Goal: Book appointment/travel/reservation

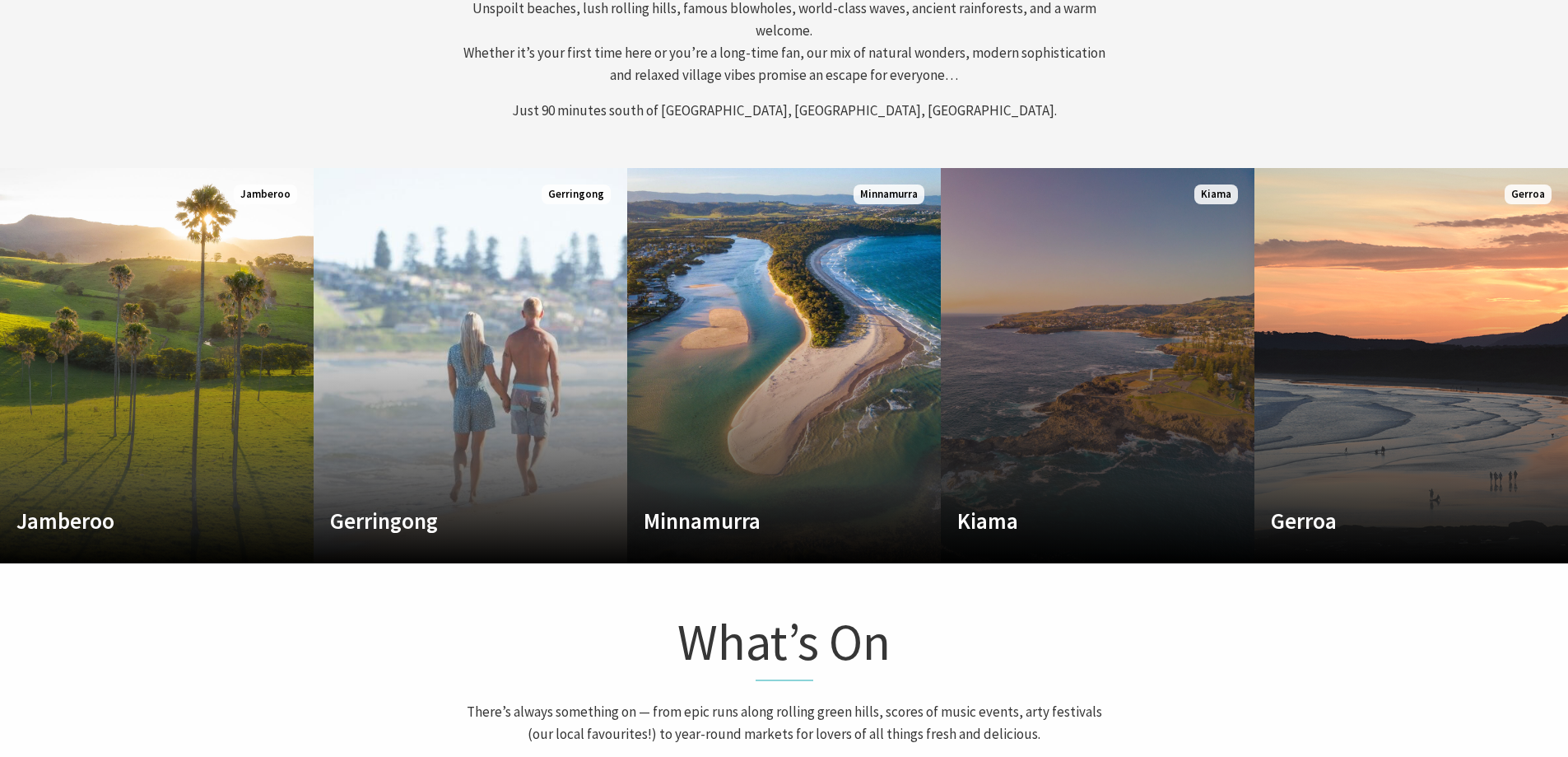
scroll to position [494, 0]
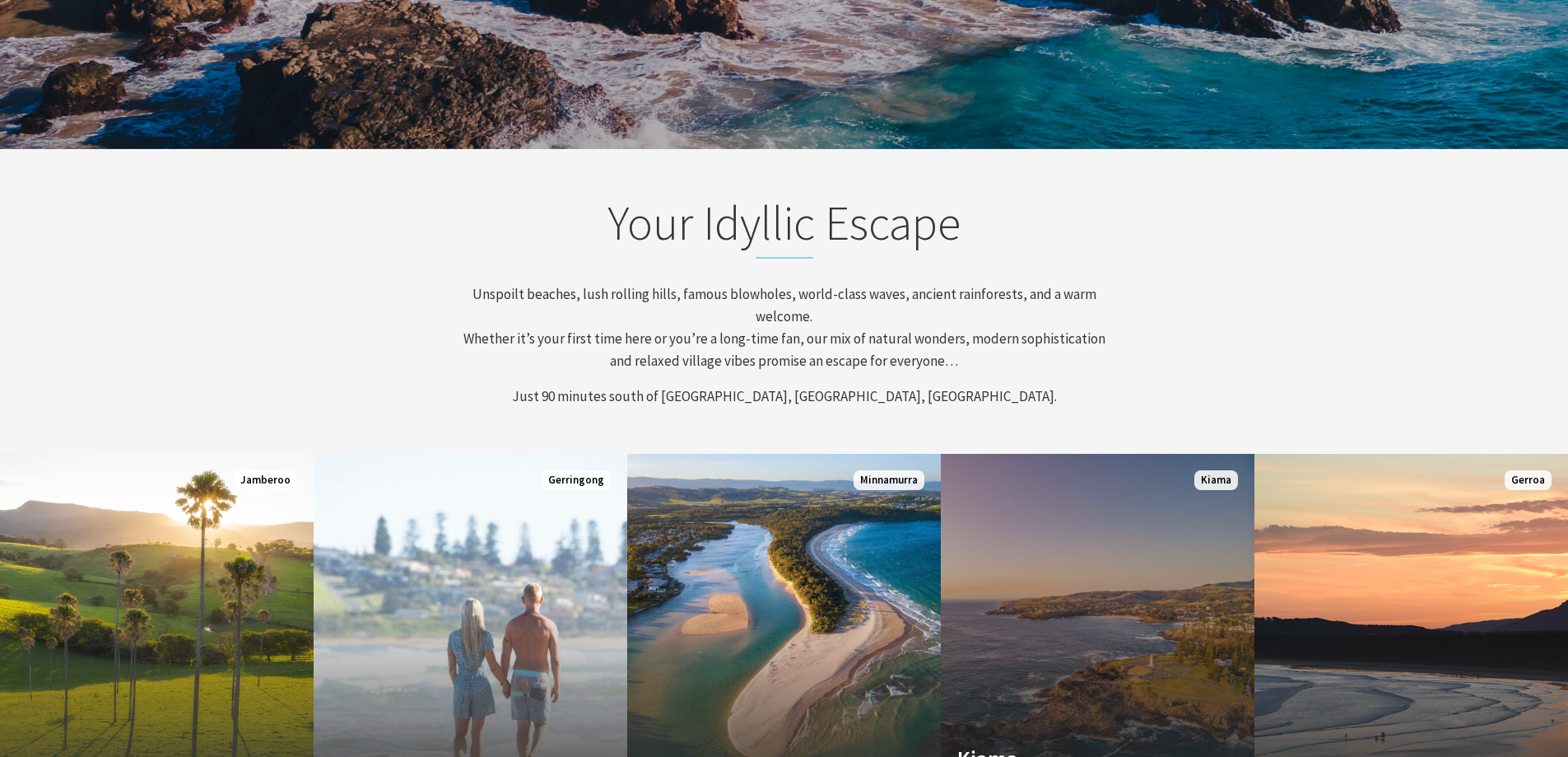
click at [1039, 510] on link "Custom Image Used Kiama Where the sea makes a noise Read More Kiama" at bounding box center [1097, 651] width 313 height 395
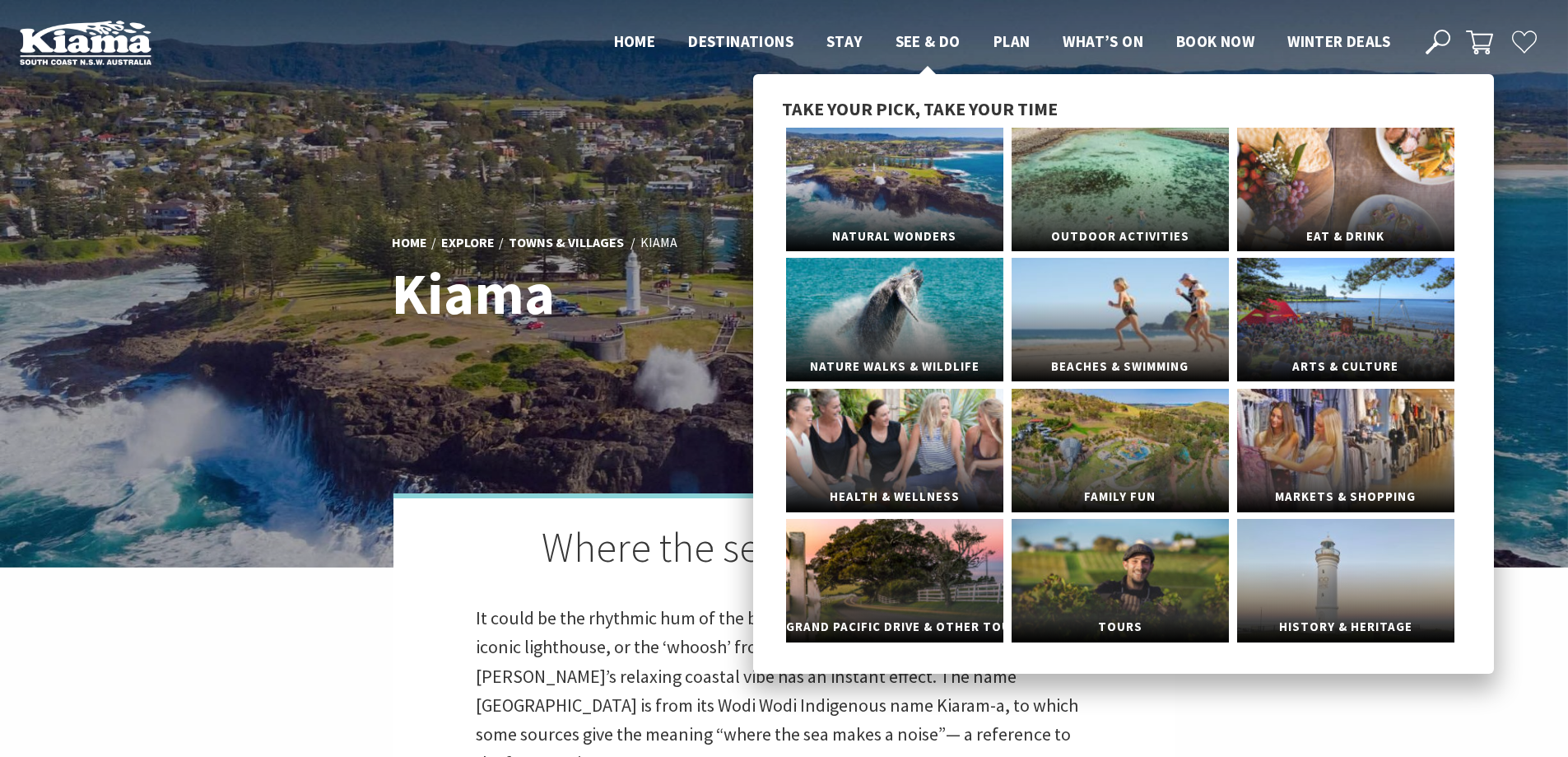
click at [934, 41] on span "See & Do" at bounding box center [927, 41] width 65 height 19
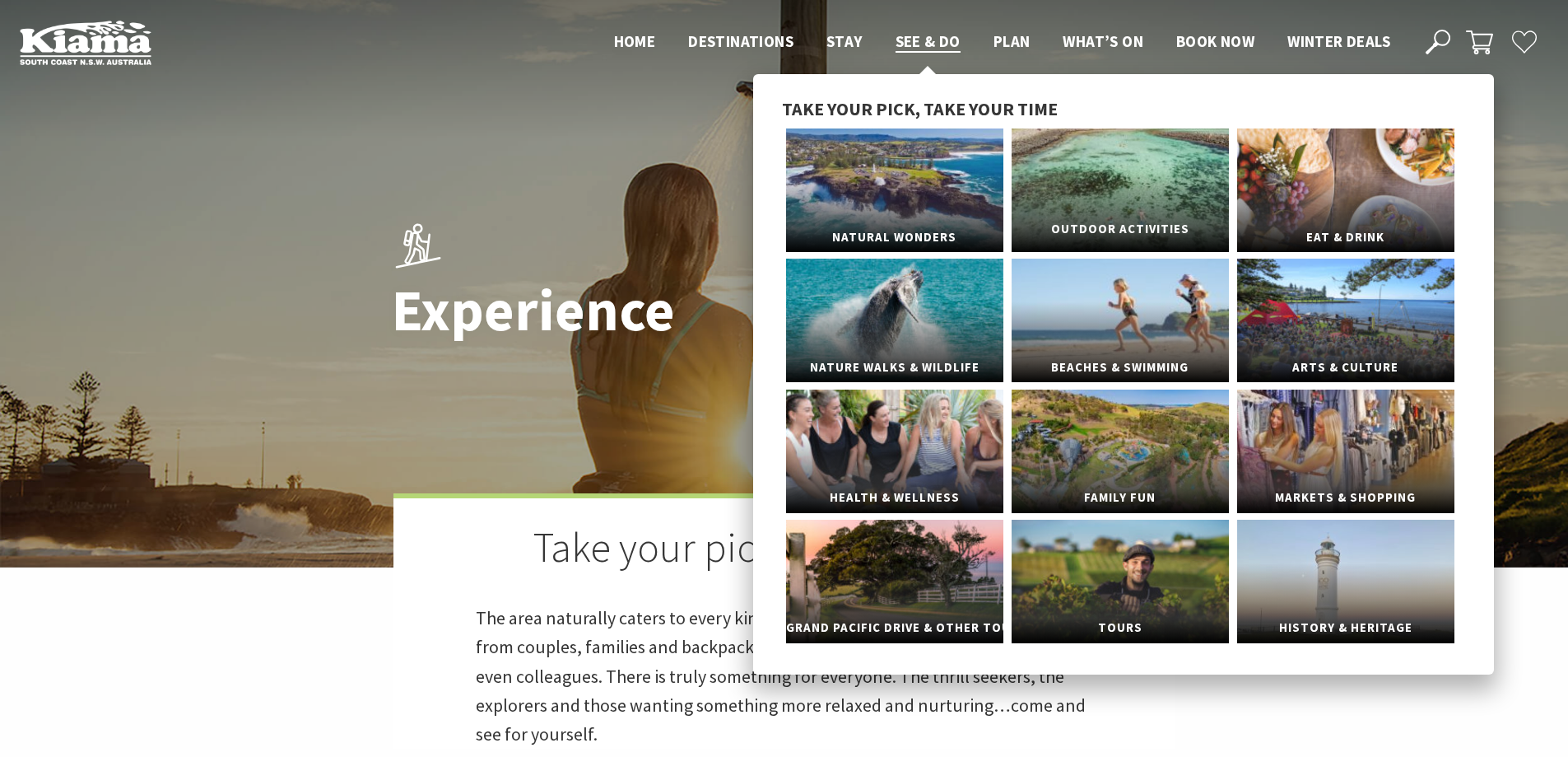
click at [1163, 202] on link "Outdoor Activities" at bounding box center [1119, 190] width 218 height 124
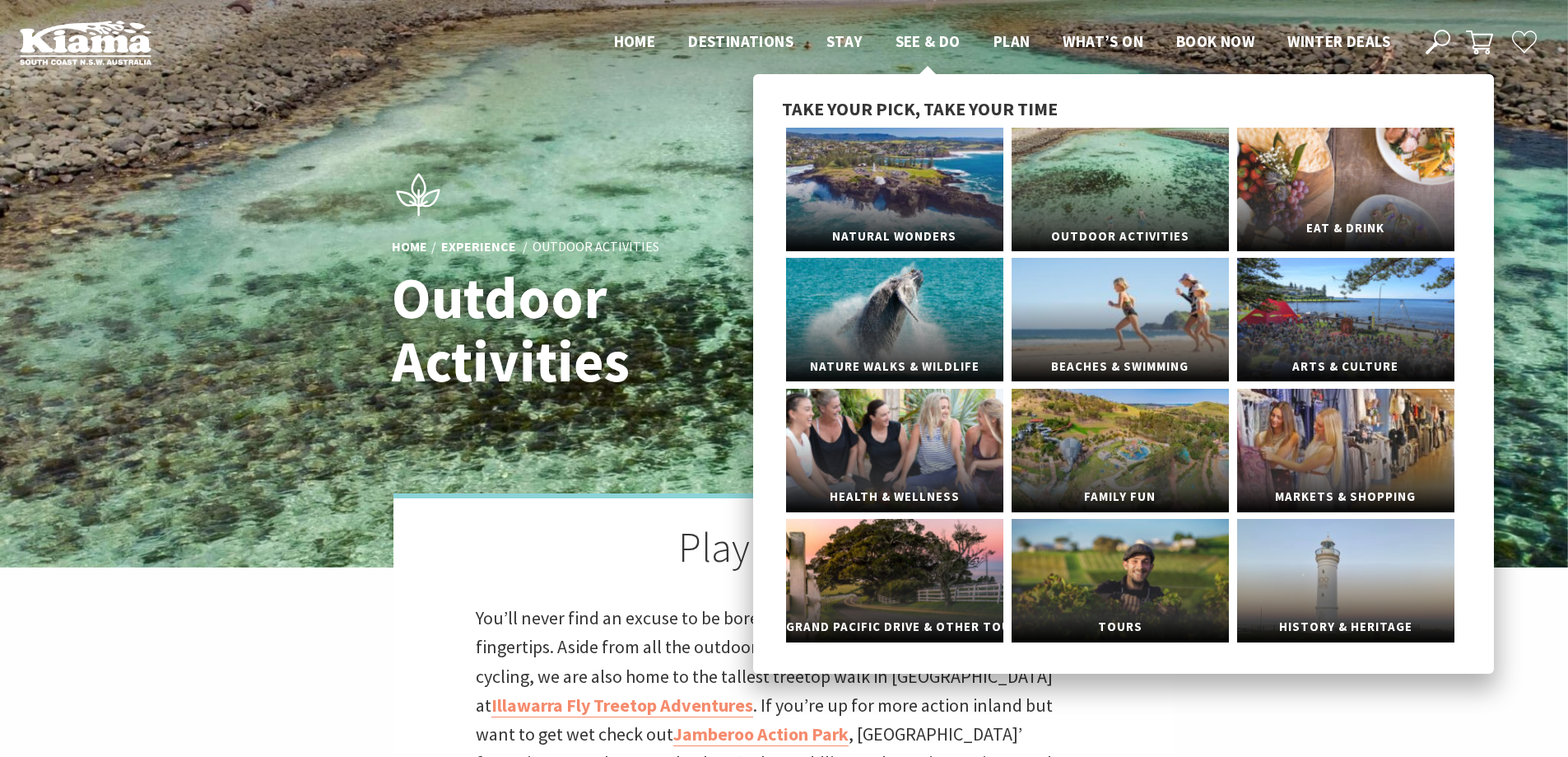
click at [1329, 191] on link "Eat & Drink" at bounding box center [1346, 189] width 218 height 124
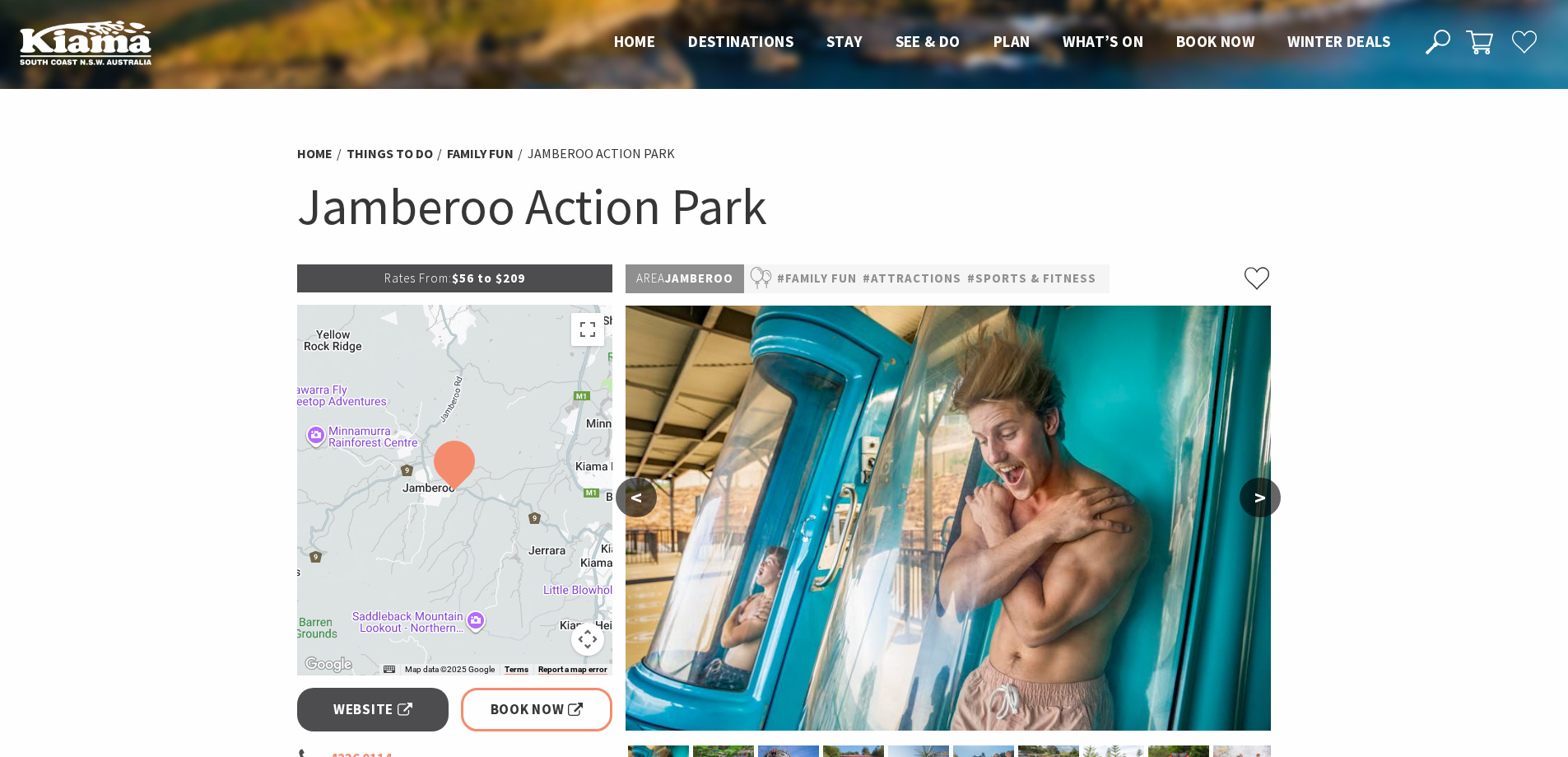
click at [506, 439] on div at bounding box center [454, 489] width 316 height 370
click at [509, 543] on div at bounding box center [454, 489] width 316 height 370
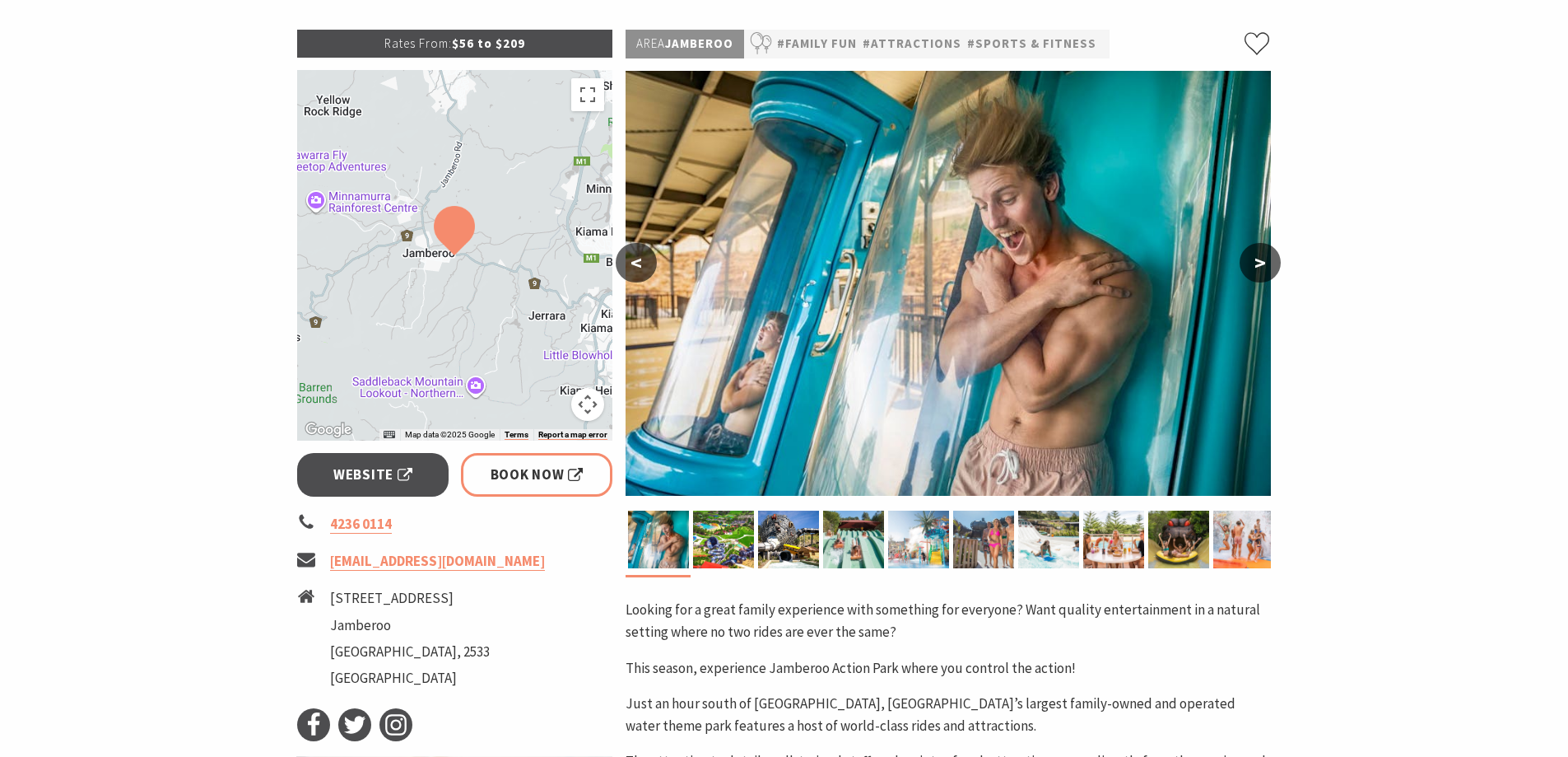
scroll to position [330, 0]
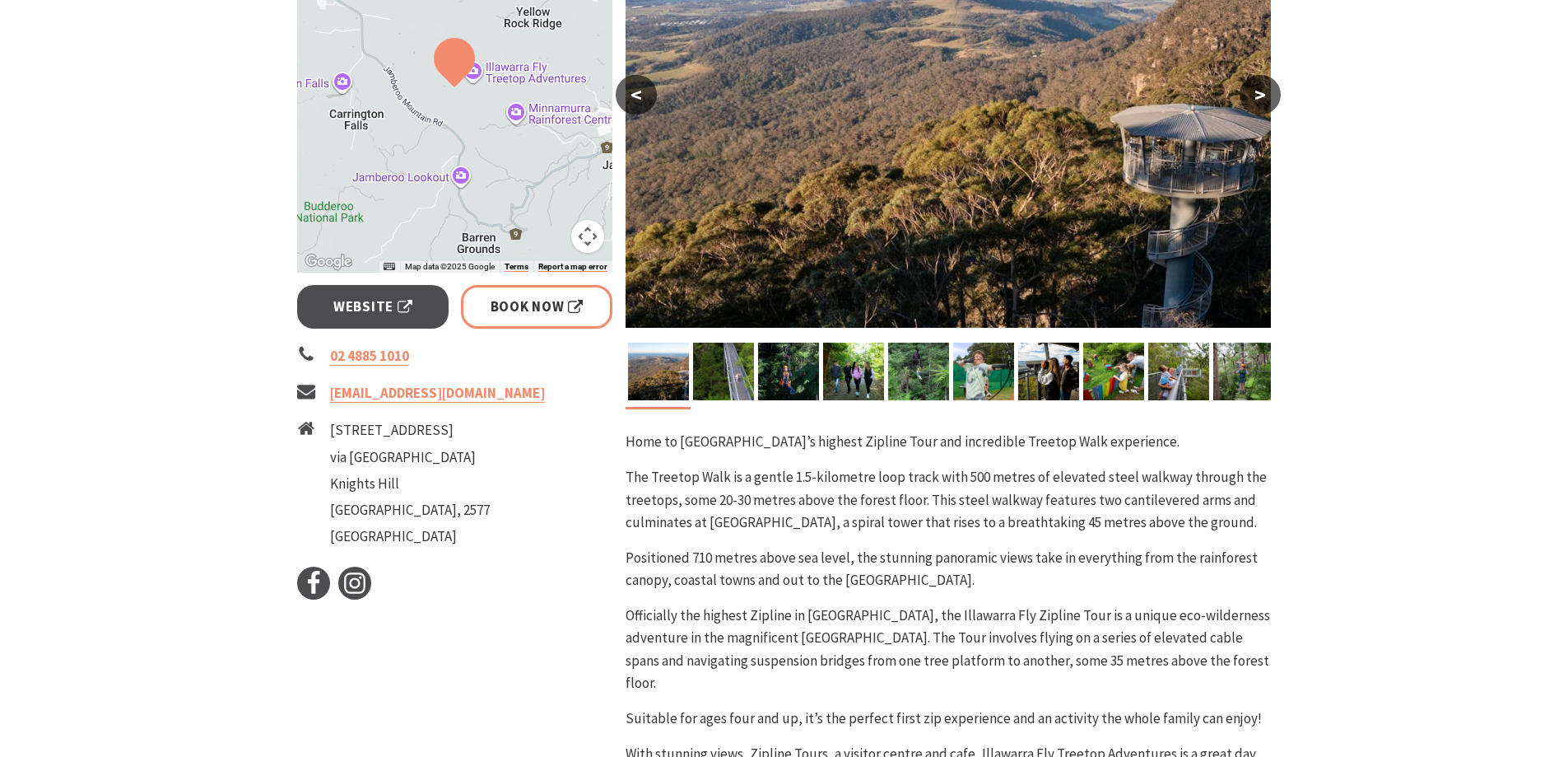
scroll to position [412, 0]
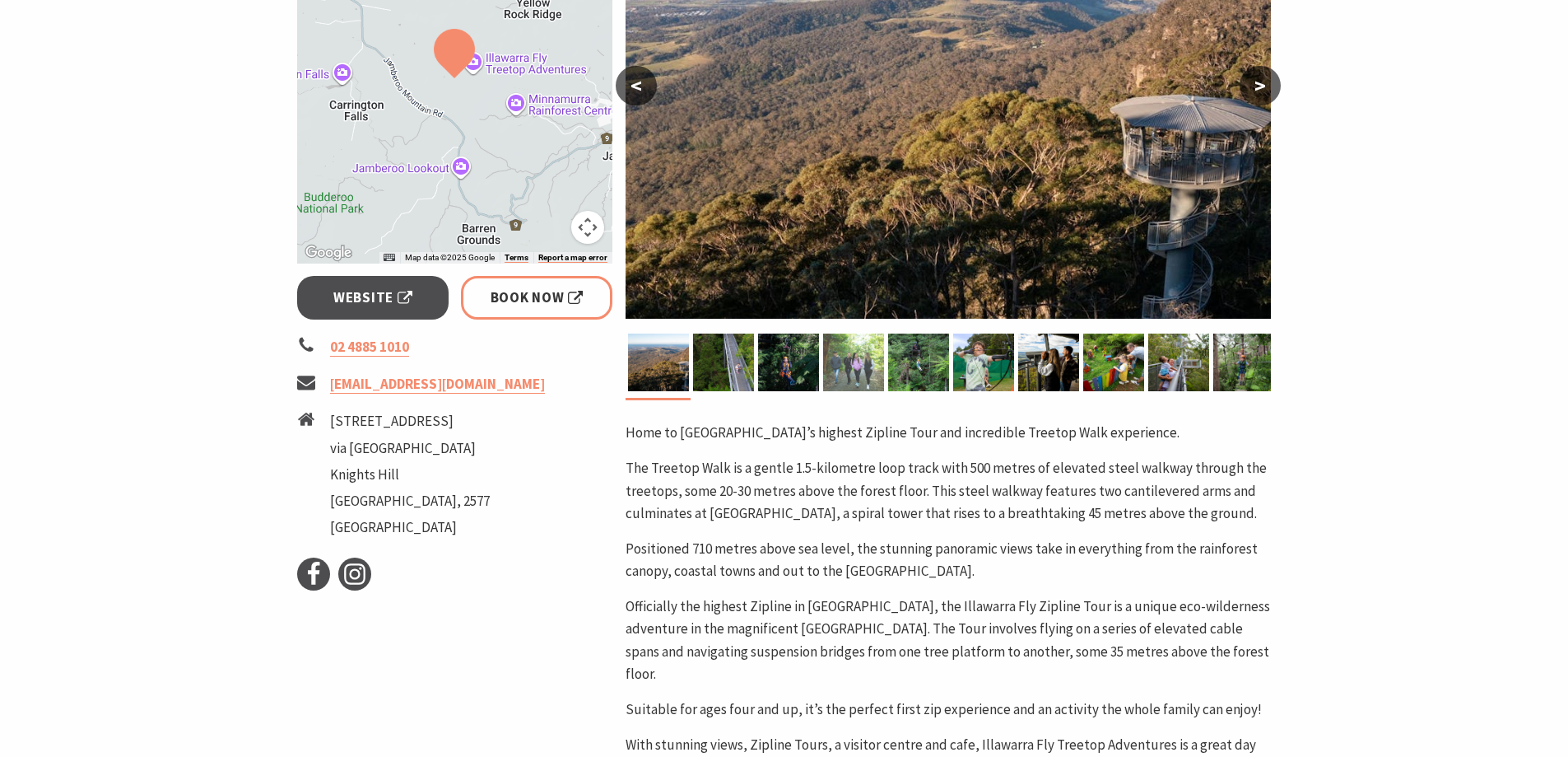
click at [854, 352] on img at bounding box center [854, 363] width 61 height 58
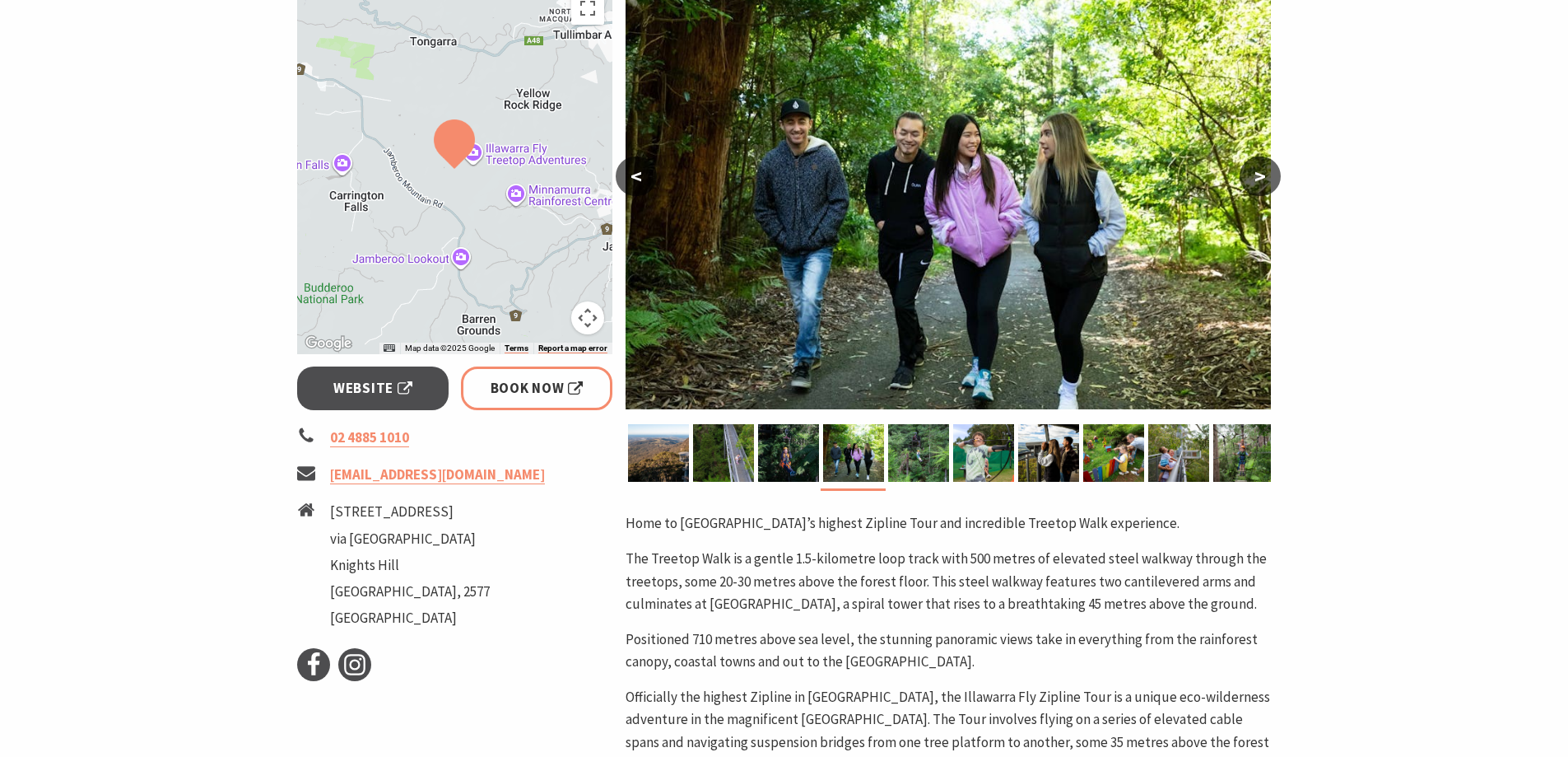
scroll to position [247, 0]
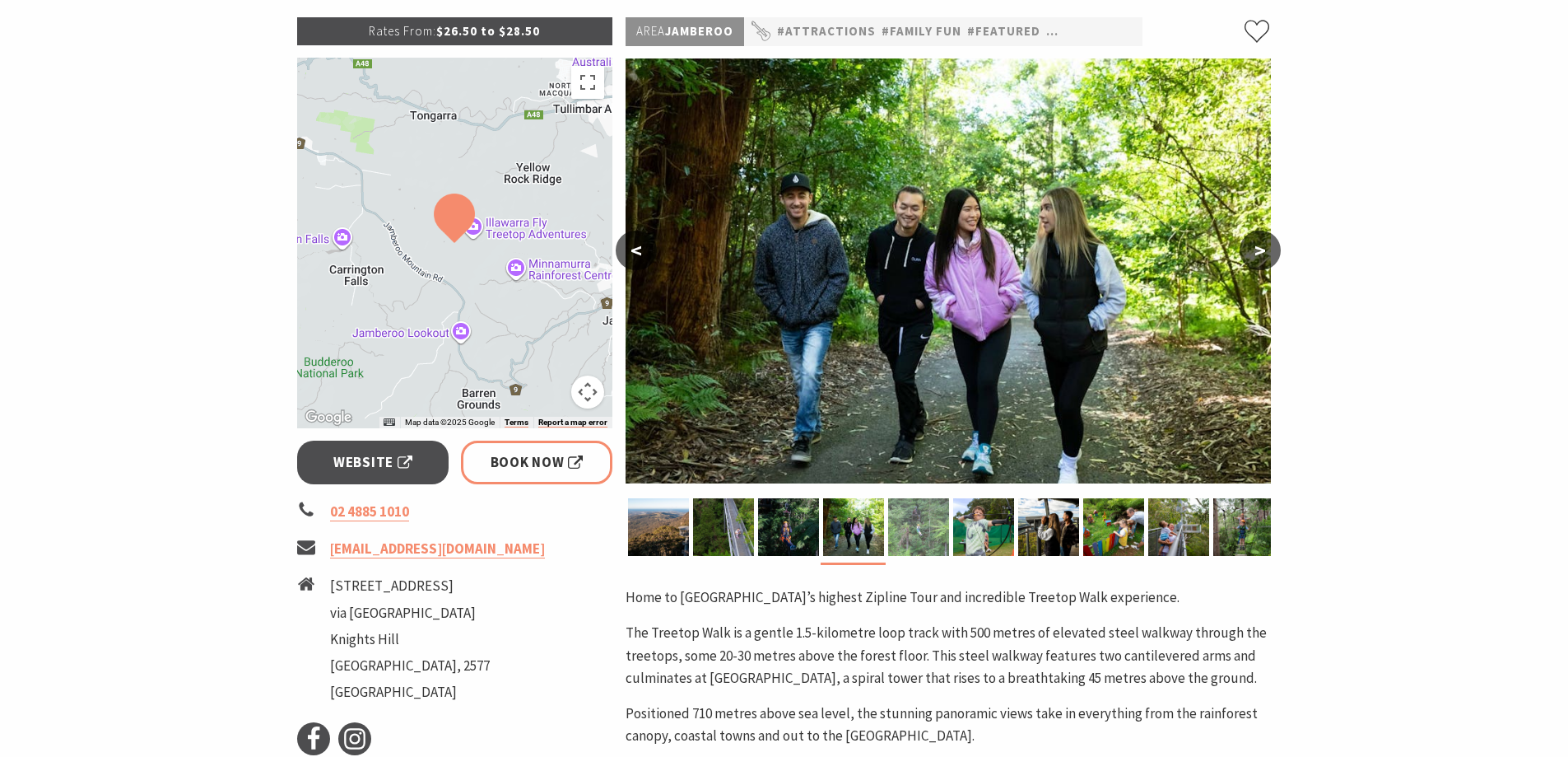
click at [930, 537] on img at bounding box center [918, 527] width 61 height 58
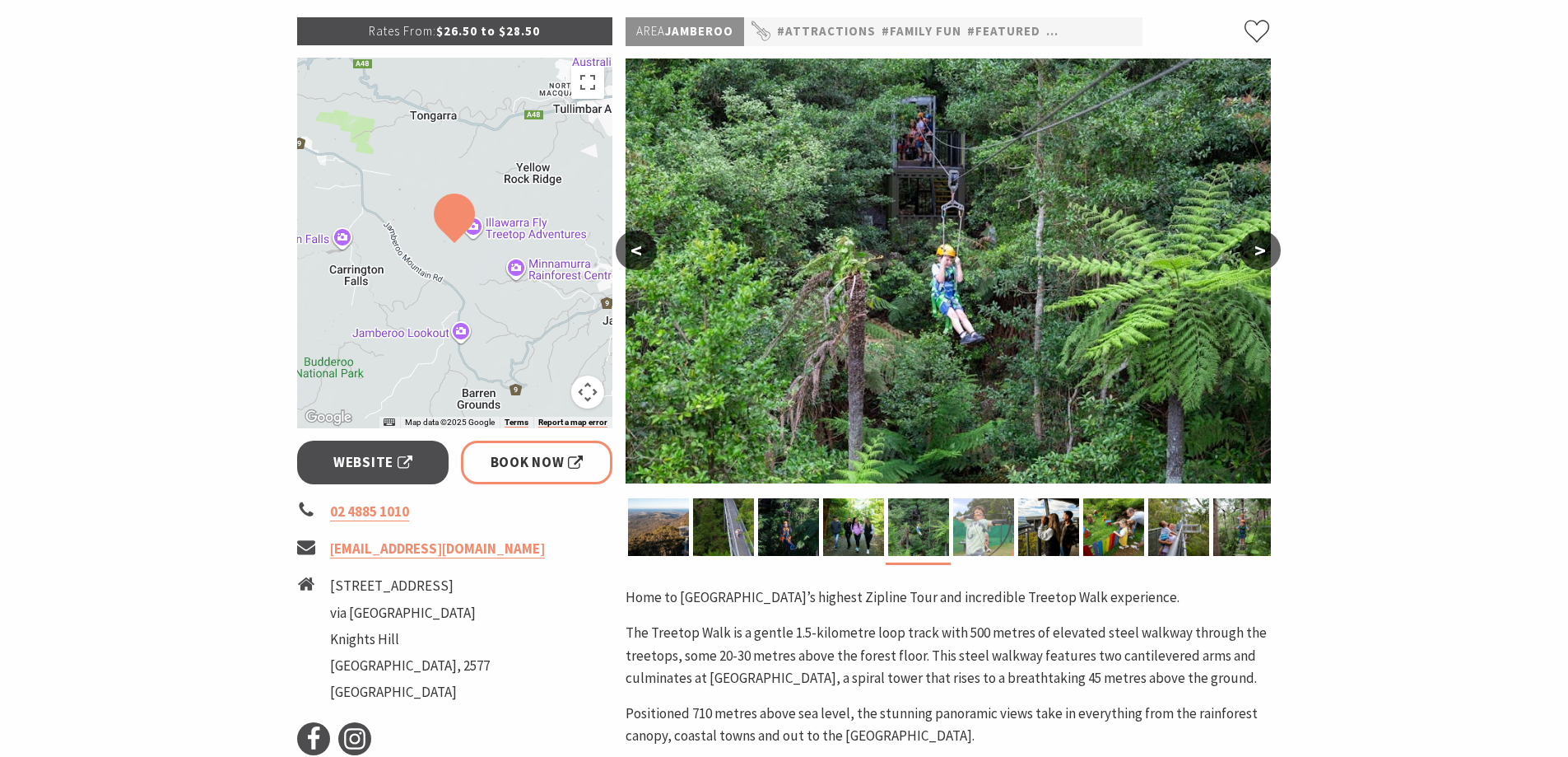
click at [992, 533] on img at bounding box center [983, 527] width 61 height 58
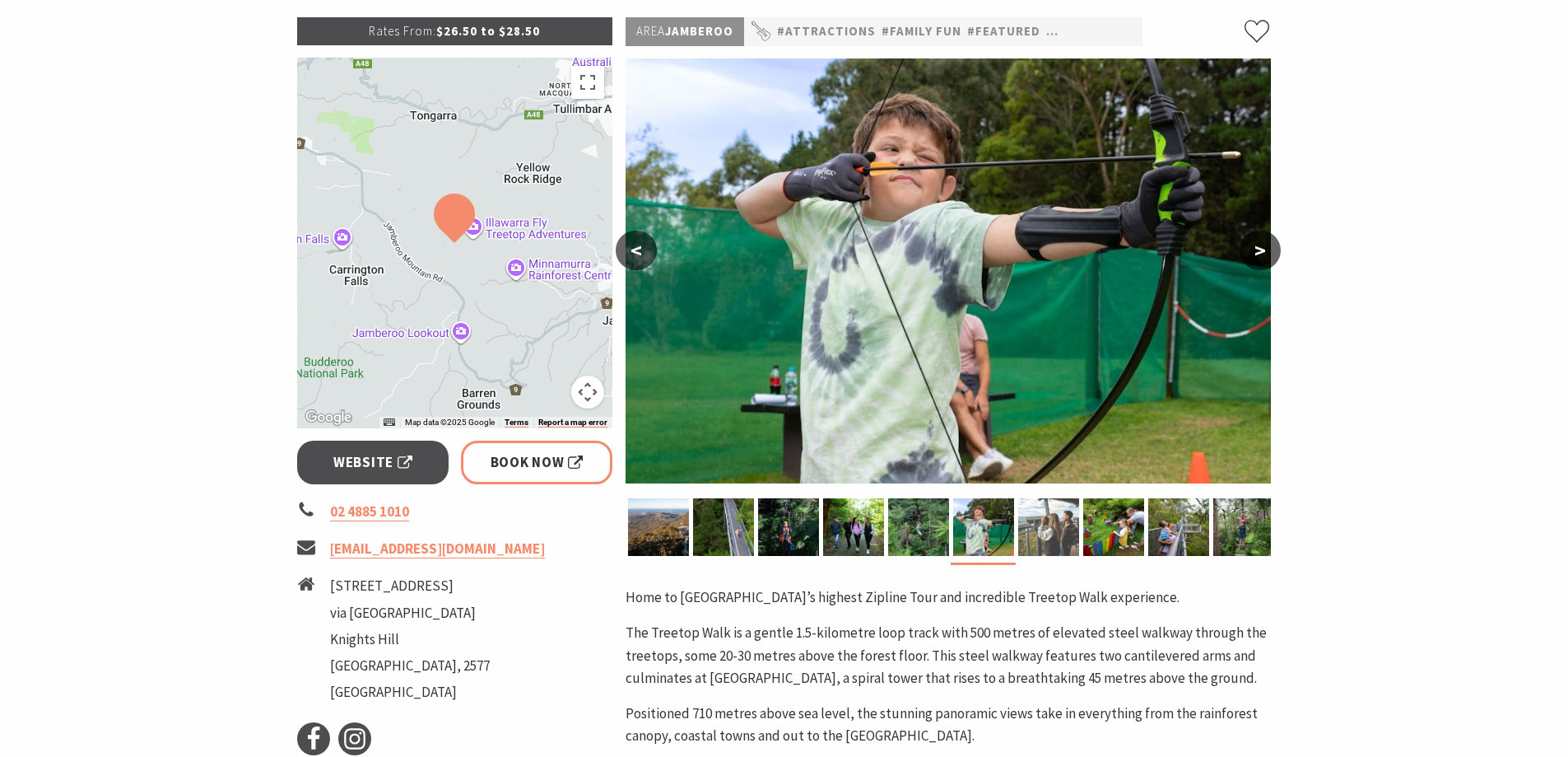
click at [1048, 533] on img at bounding box center [1048, 527] width 61 height 58
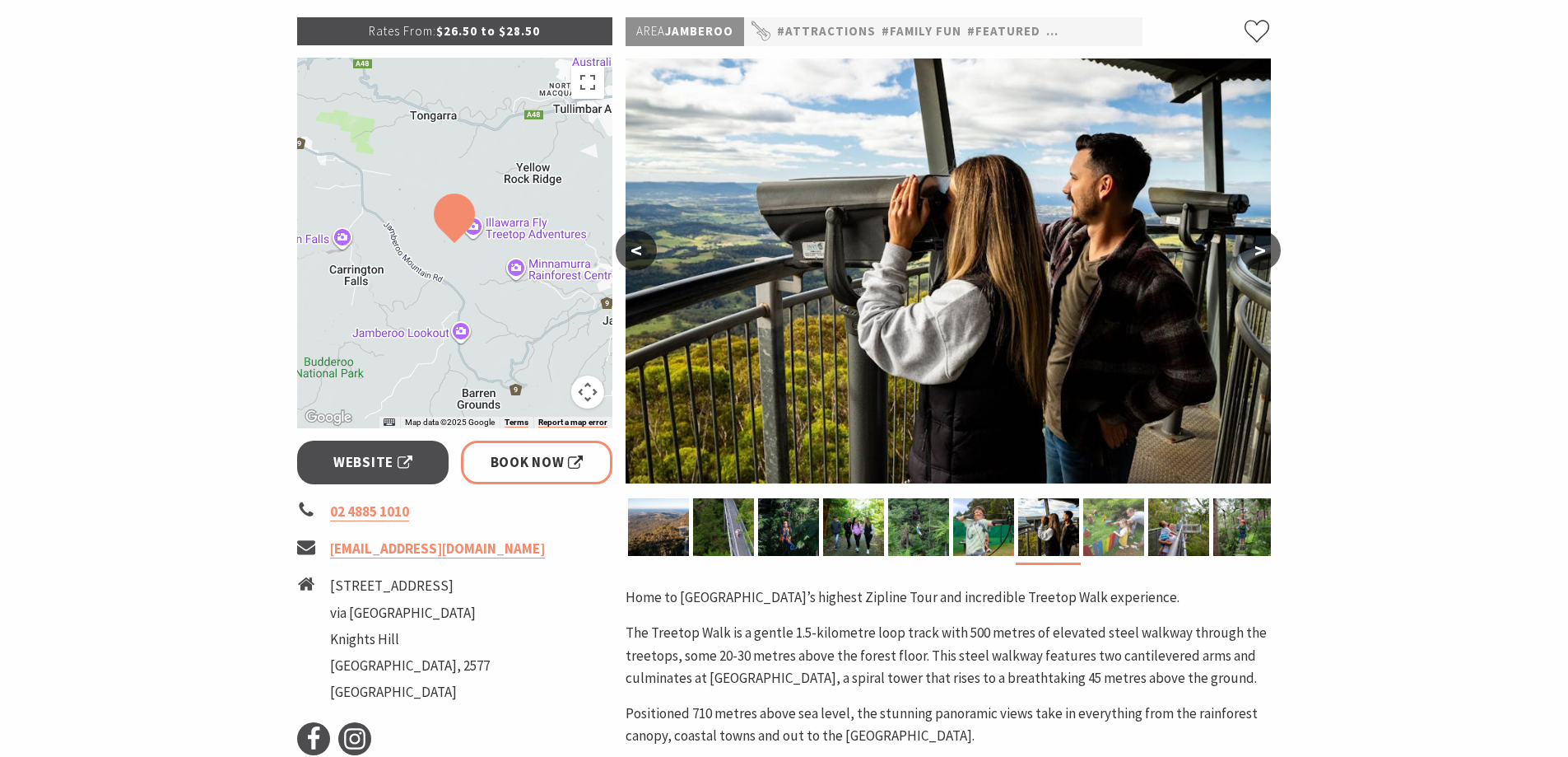
click at [1134, 537] on img at bounding box center [1114, 527] width 61 height 58
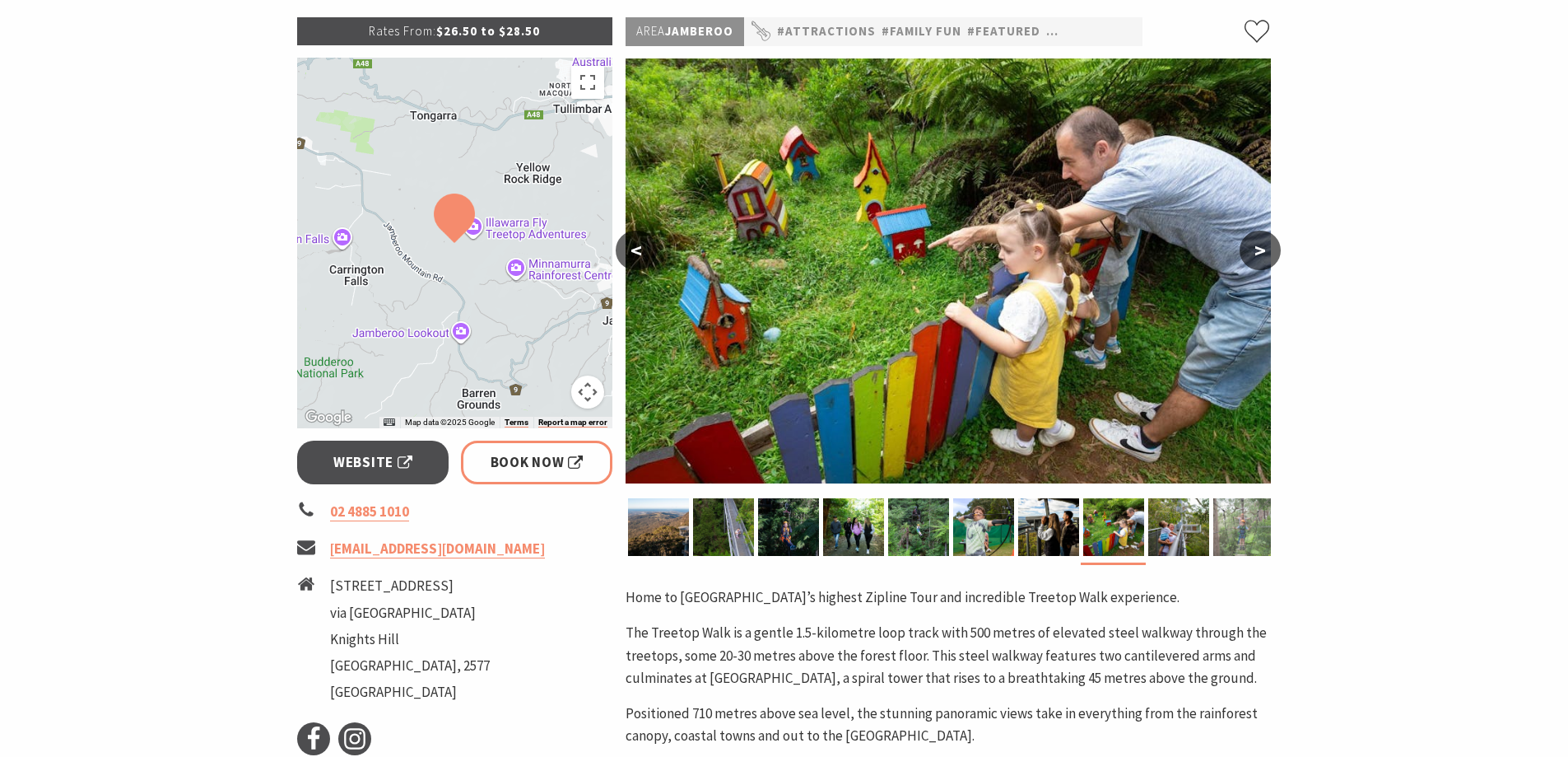
click at [1222, 537] on img at bounding box center [1243, 527] width 61 height 58
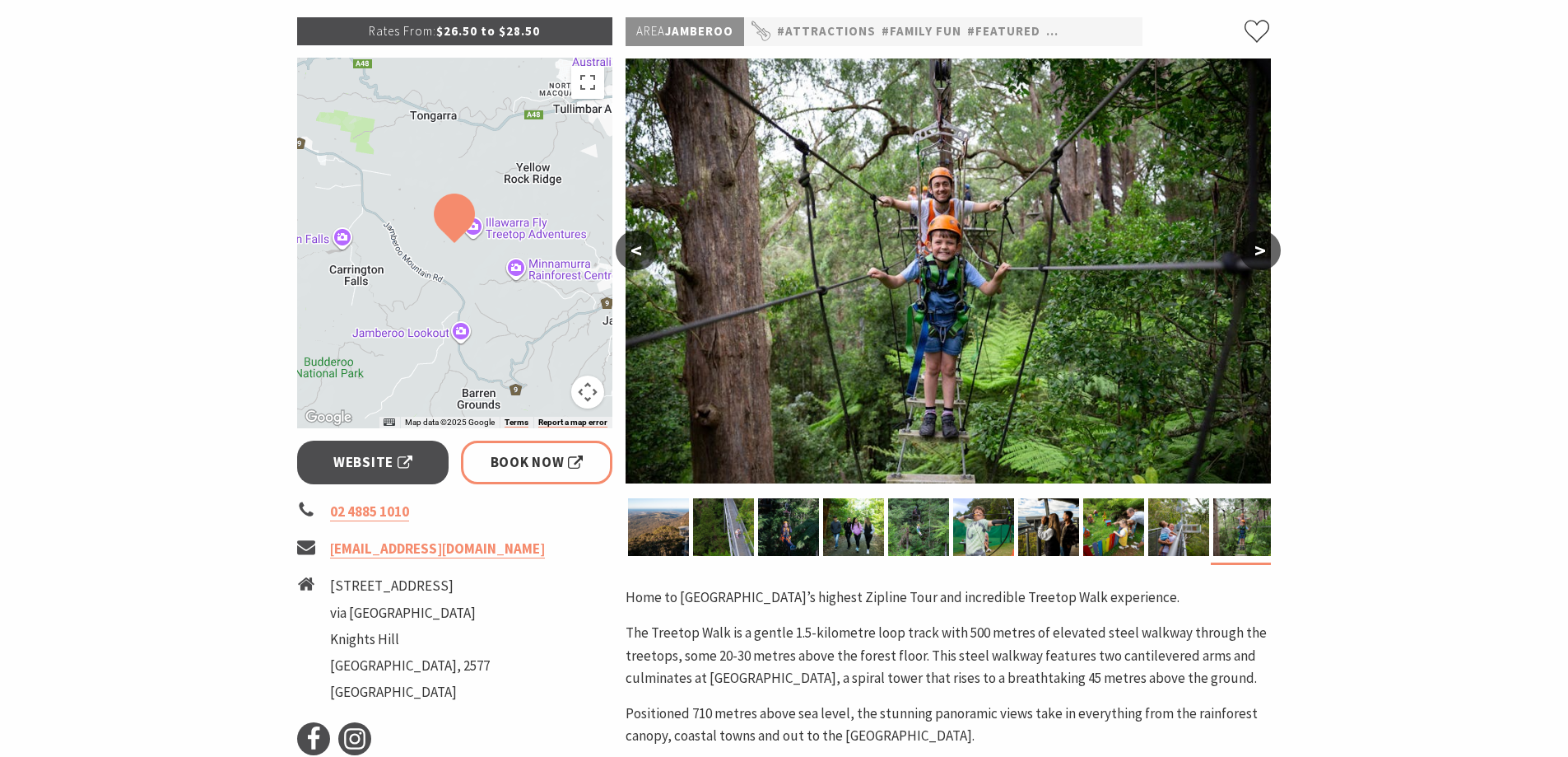
click at [1247, 245] on button ">" at bounding box center [1260, 249] width 42 height 40
click at [1259, 245] on button ">" at bounding box center [1260, 249] width 42 height 40
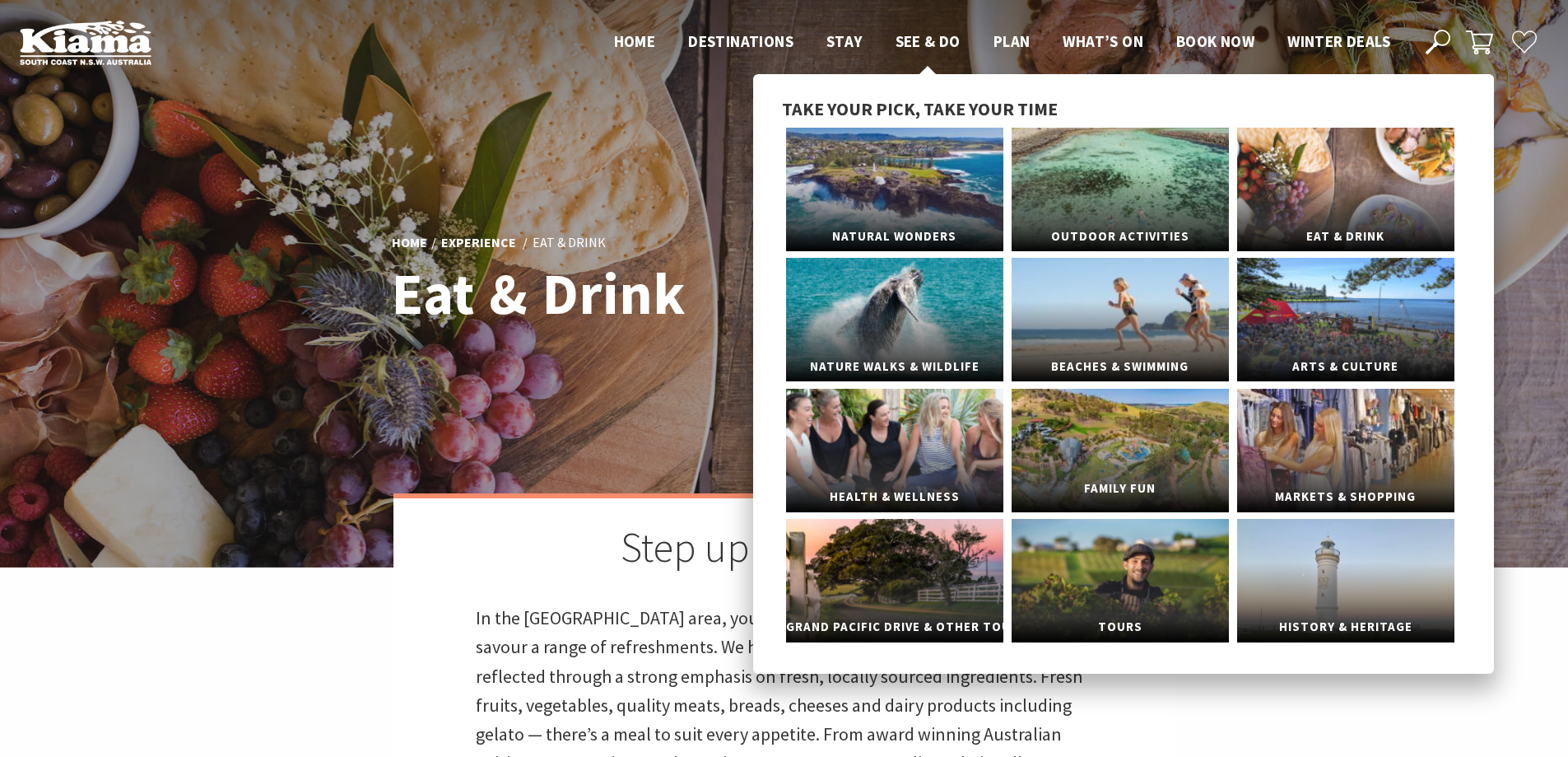
click at [1089, 455] on link "Family Fun" at bounding box center [1119, 451] width 218 height 124
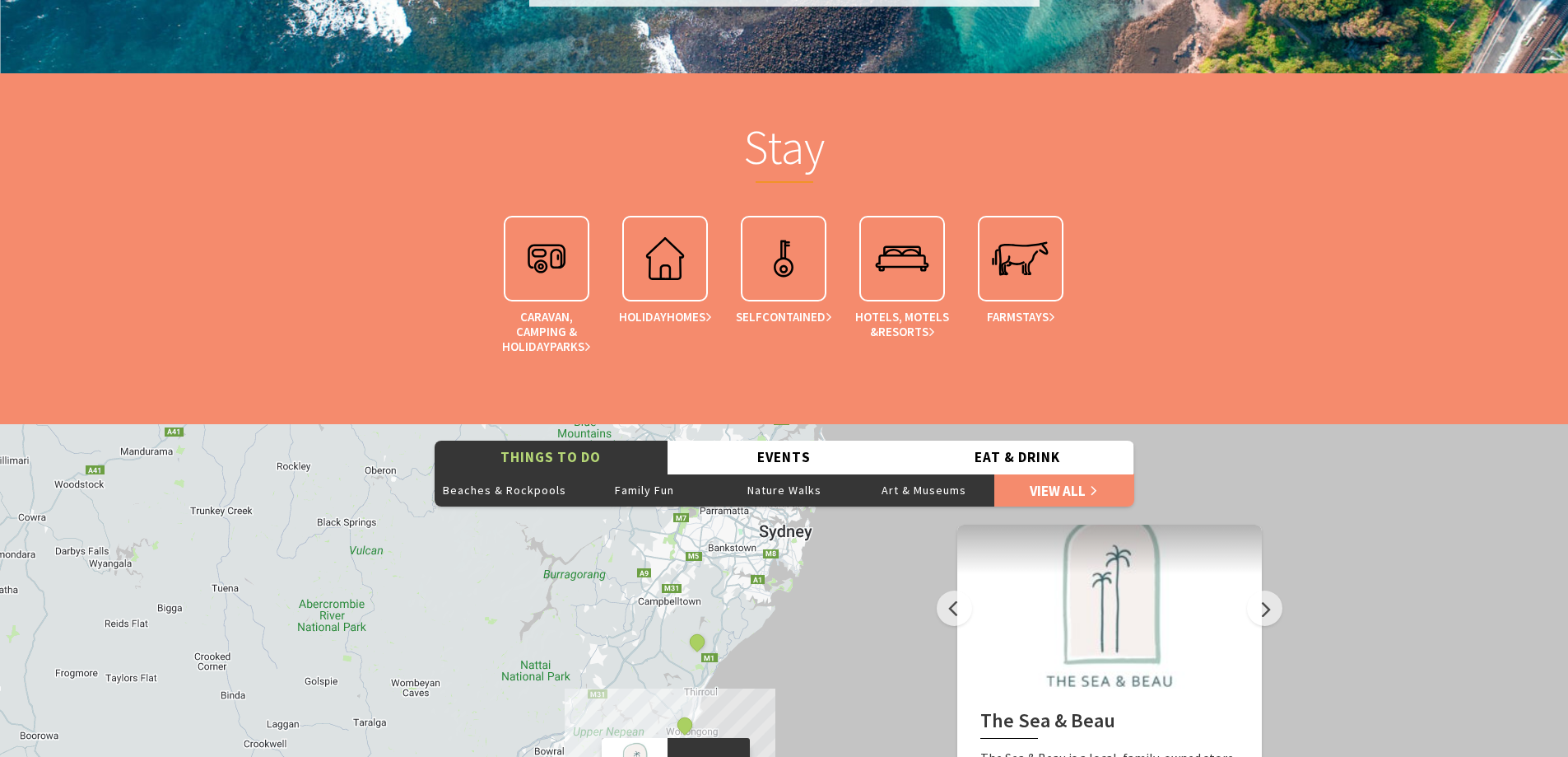
scroll to position [2881, 0]
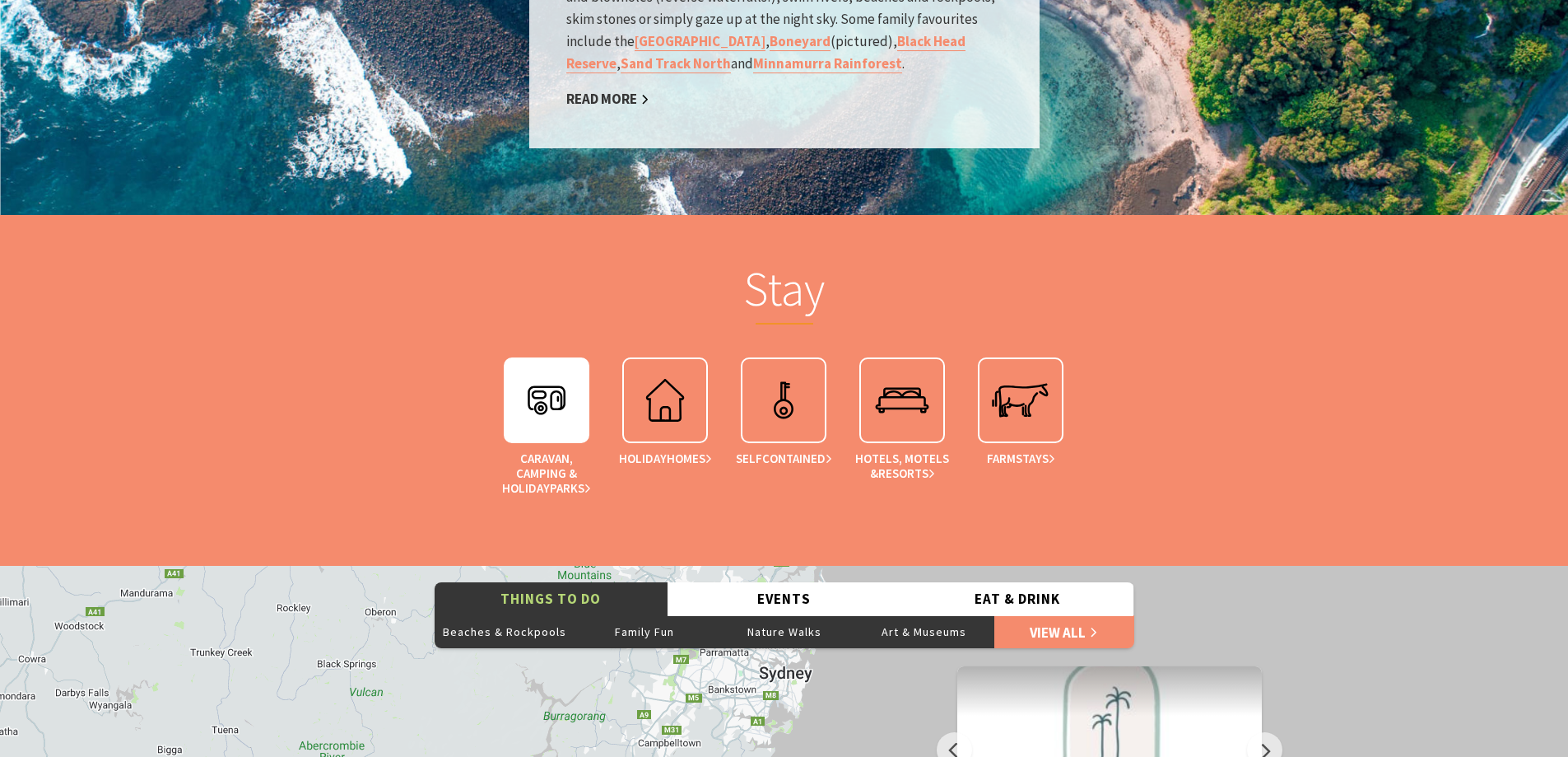
click at [555, 419] on img at bounding box center [546, 400] width 66 height 66
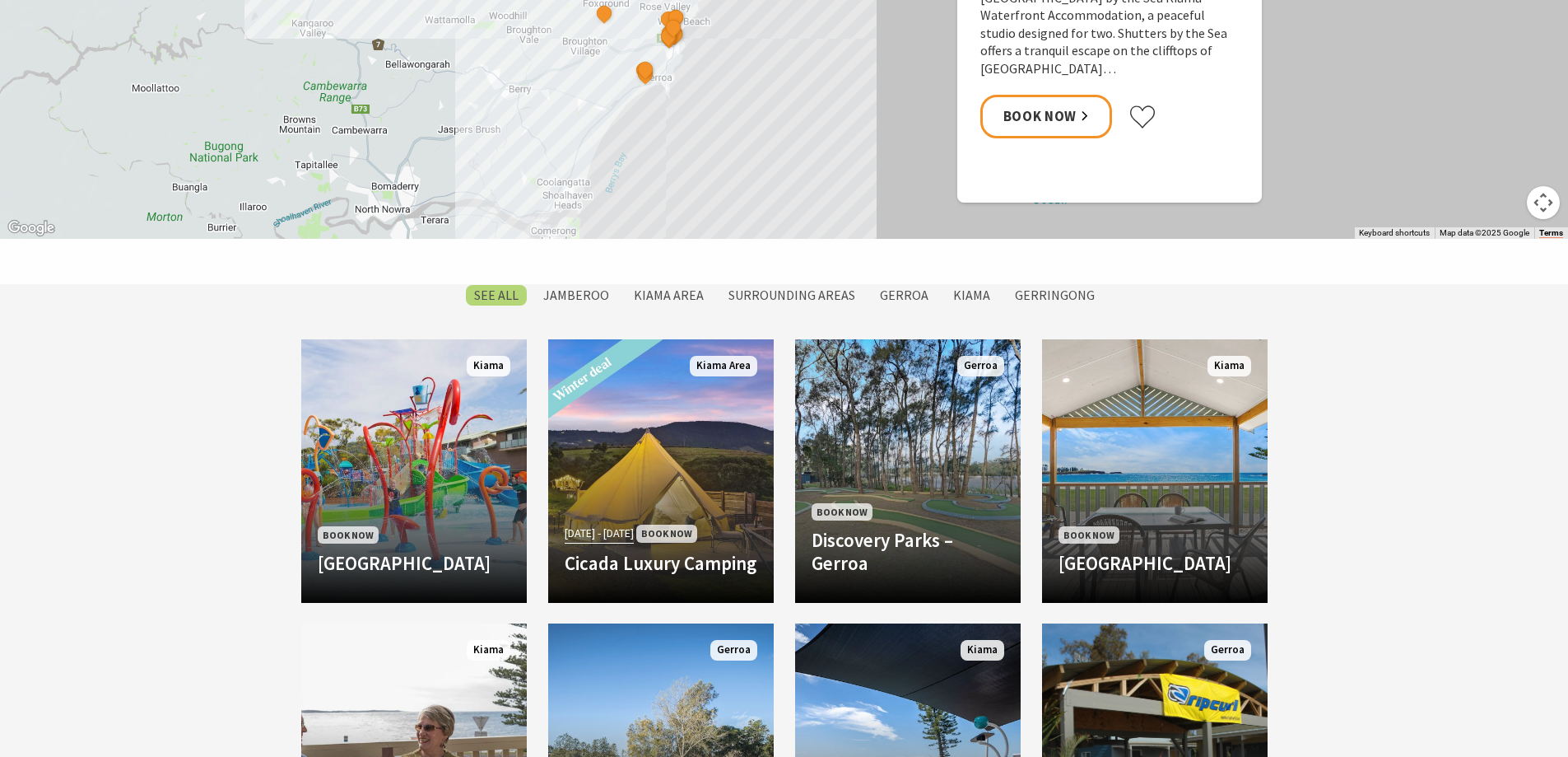
scroll to position [1400, 0]
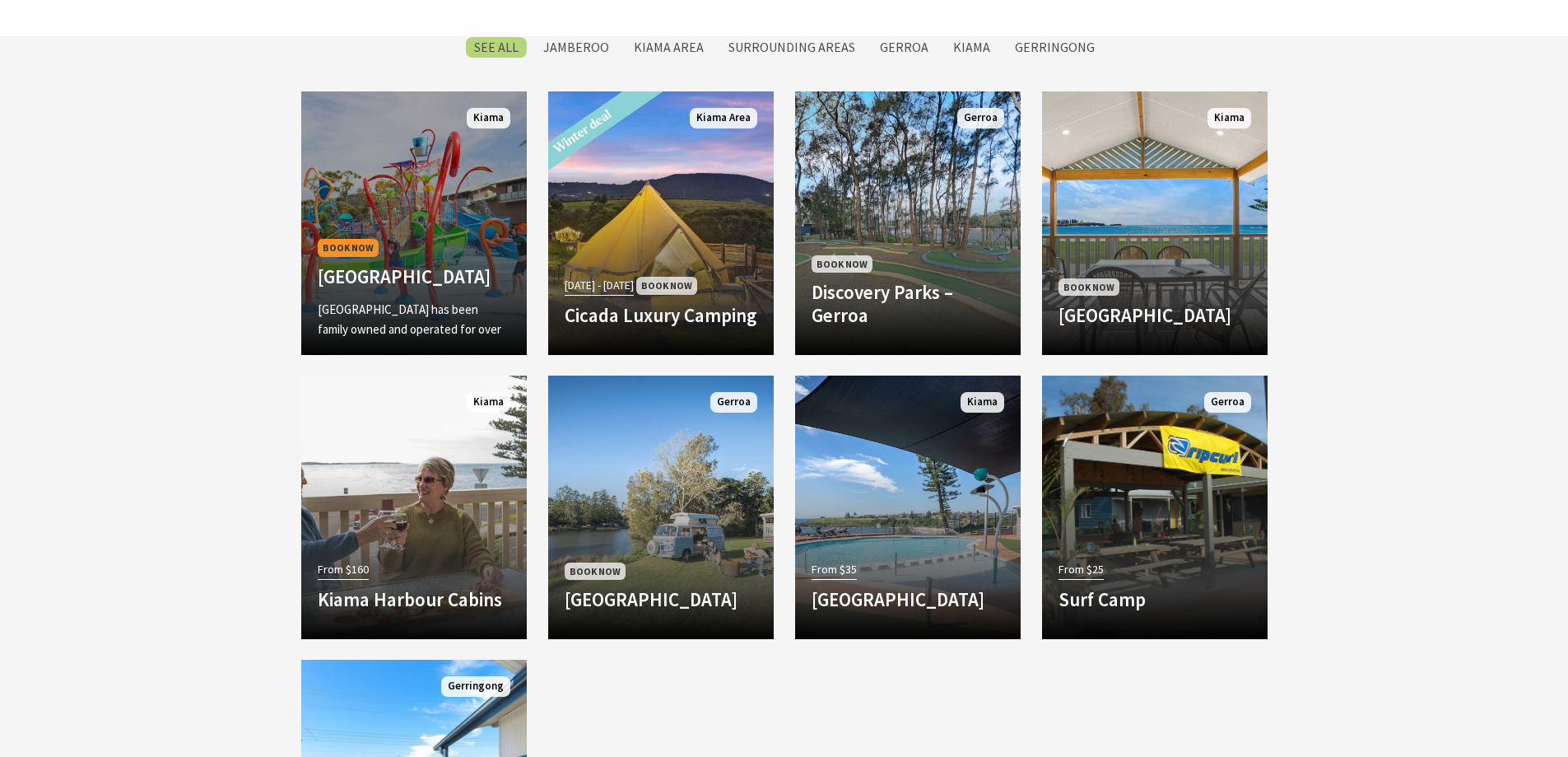
click at [438, 265] on h4 "[GEOGRAPHIC_DATA]" at bounding box center [414, 277] width 192 height 23
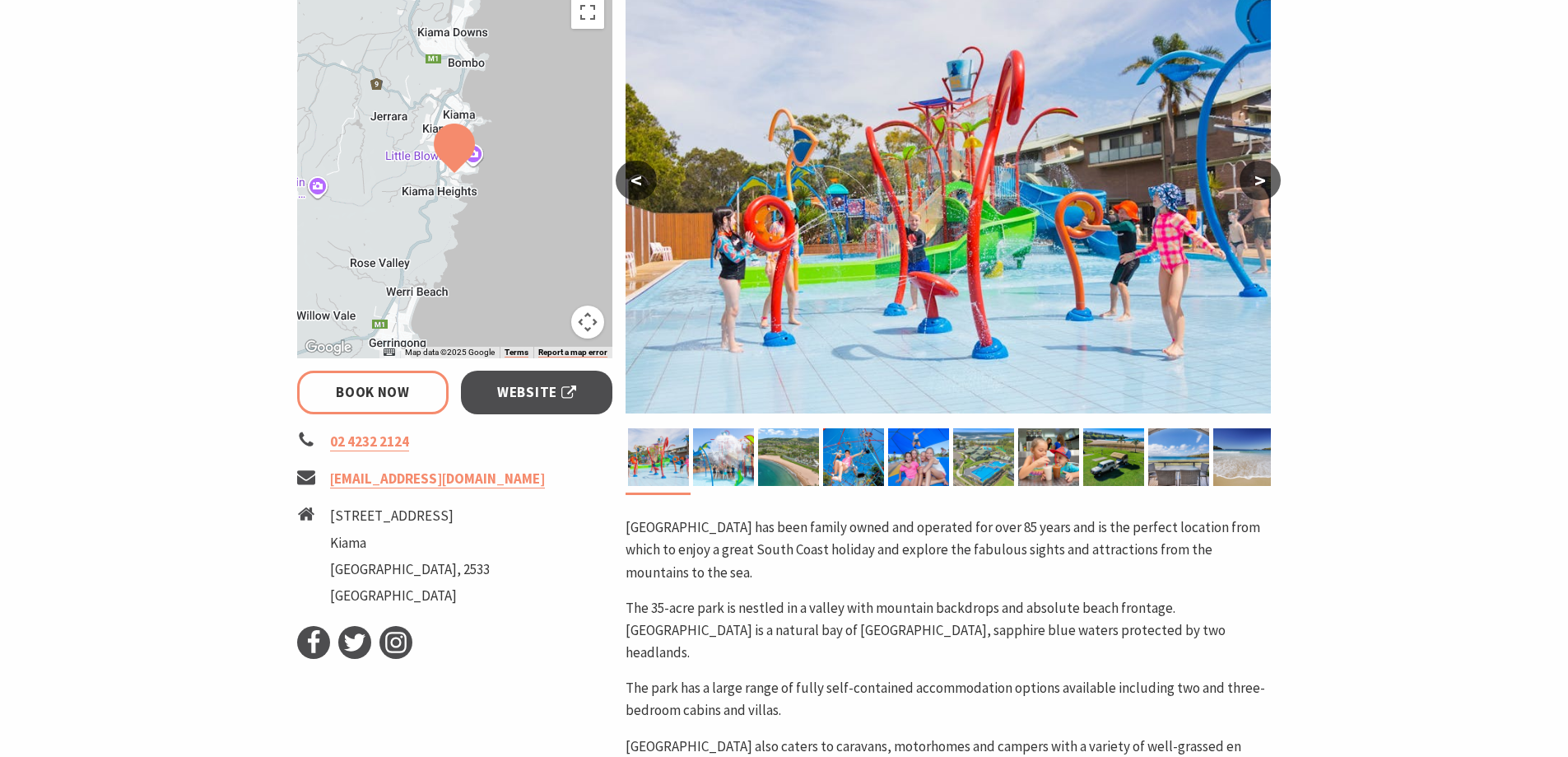
scroll to position [330, 0]
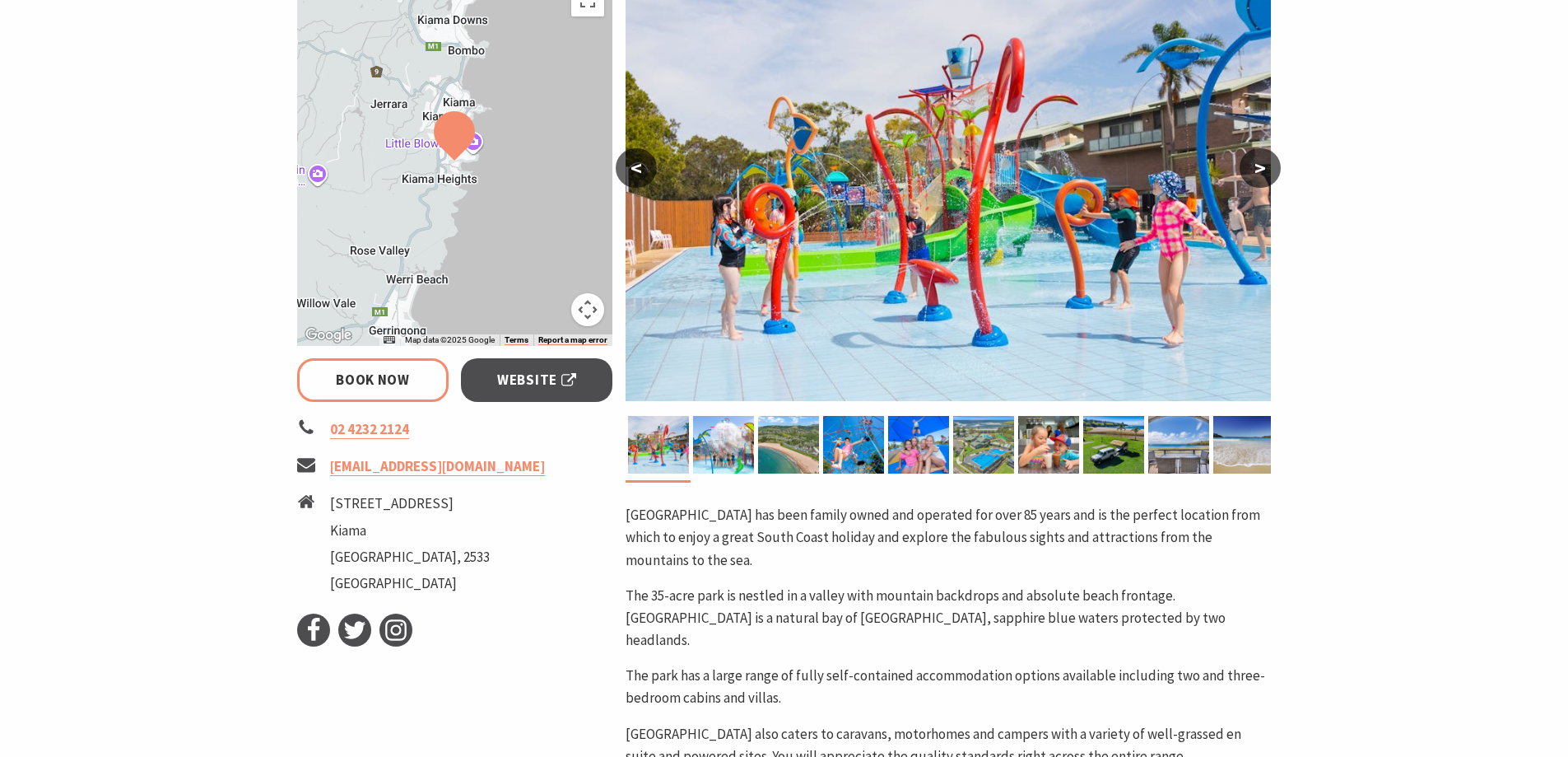
select select "3"
select select "2"
click at [998, 433] on img at bounding box center [983, 445] width 61 height 58
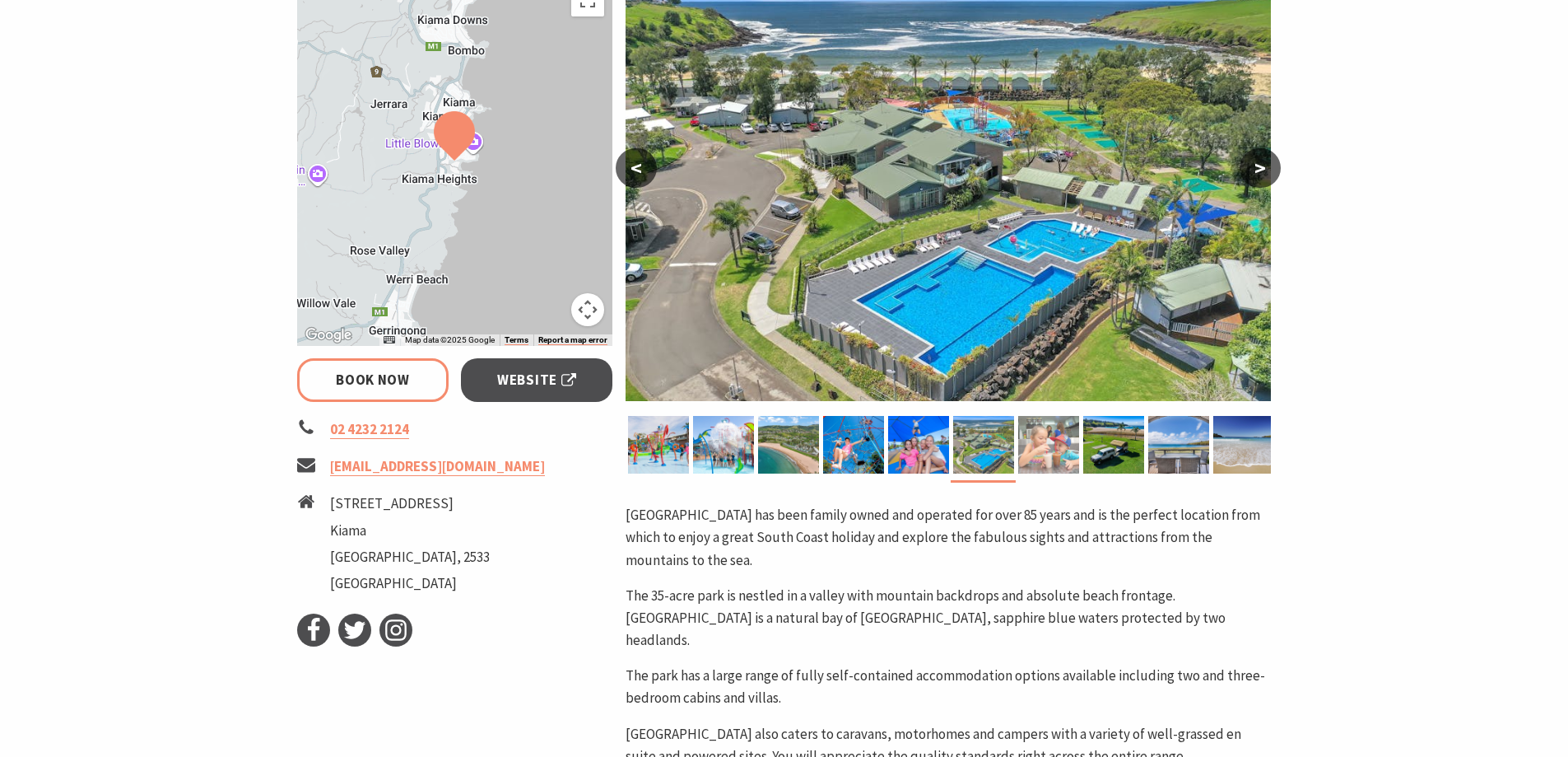
click at [1023, 435] on img at bounding box center [1048, 445] width 61 height 58
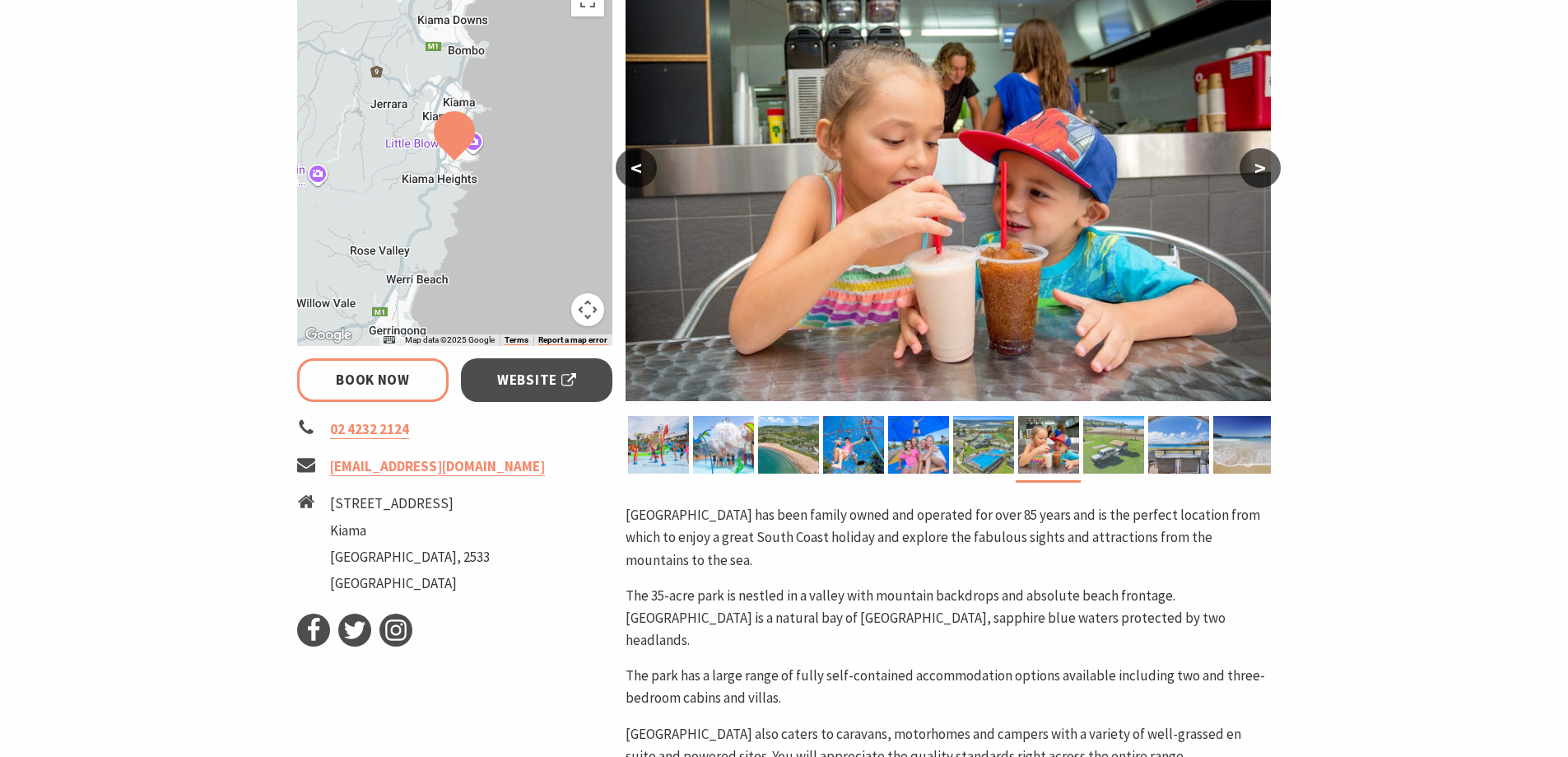
click at [1108, 441] on img at bounding box center [1114, 445] width 61 height 58
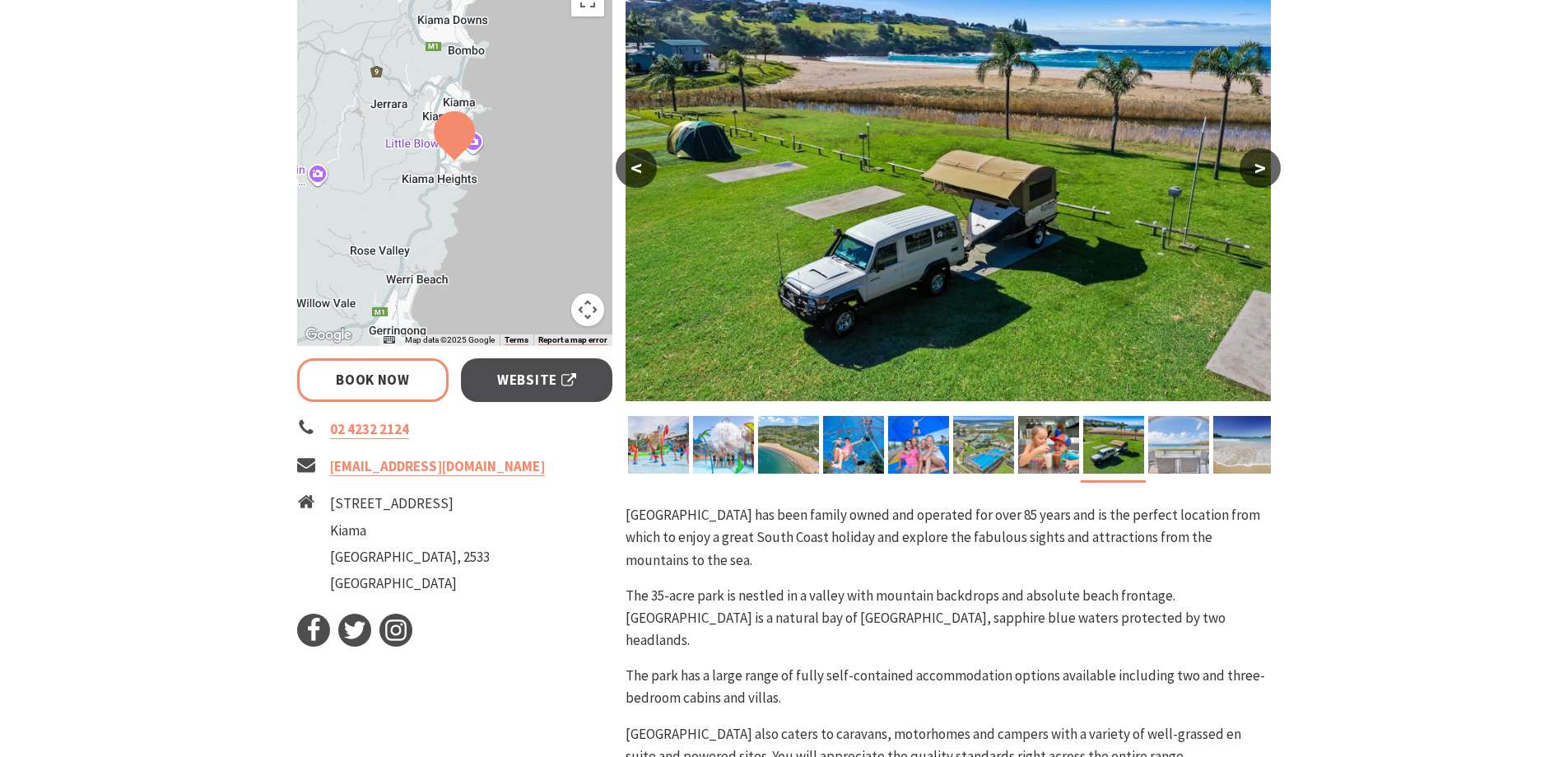
click at [1165, 443] on img at bounding box center [1178, 445] width 61 height 58
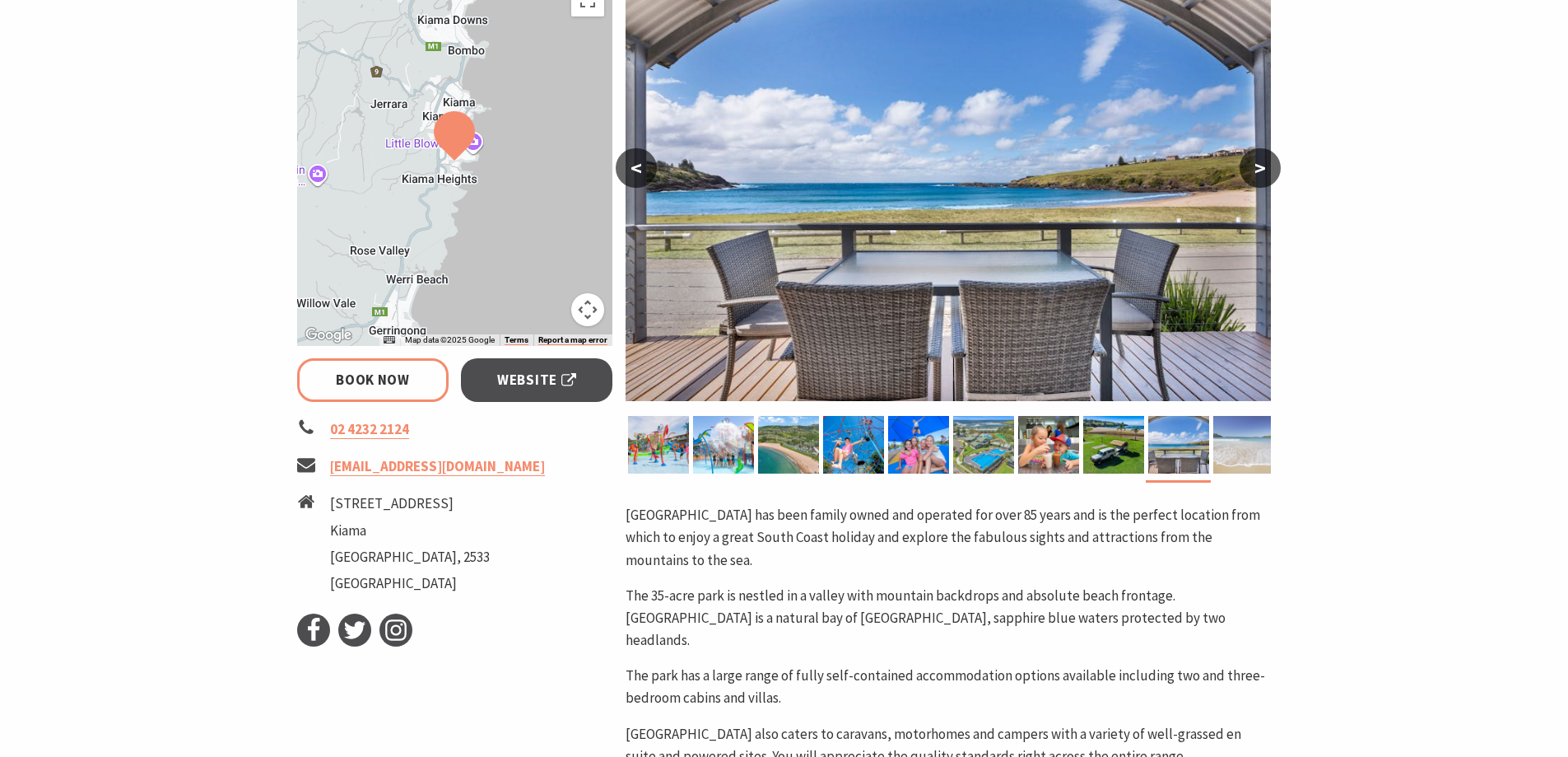
click at [1235, 451] on img at bounding box center [1243, 445] width 61 height 58
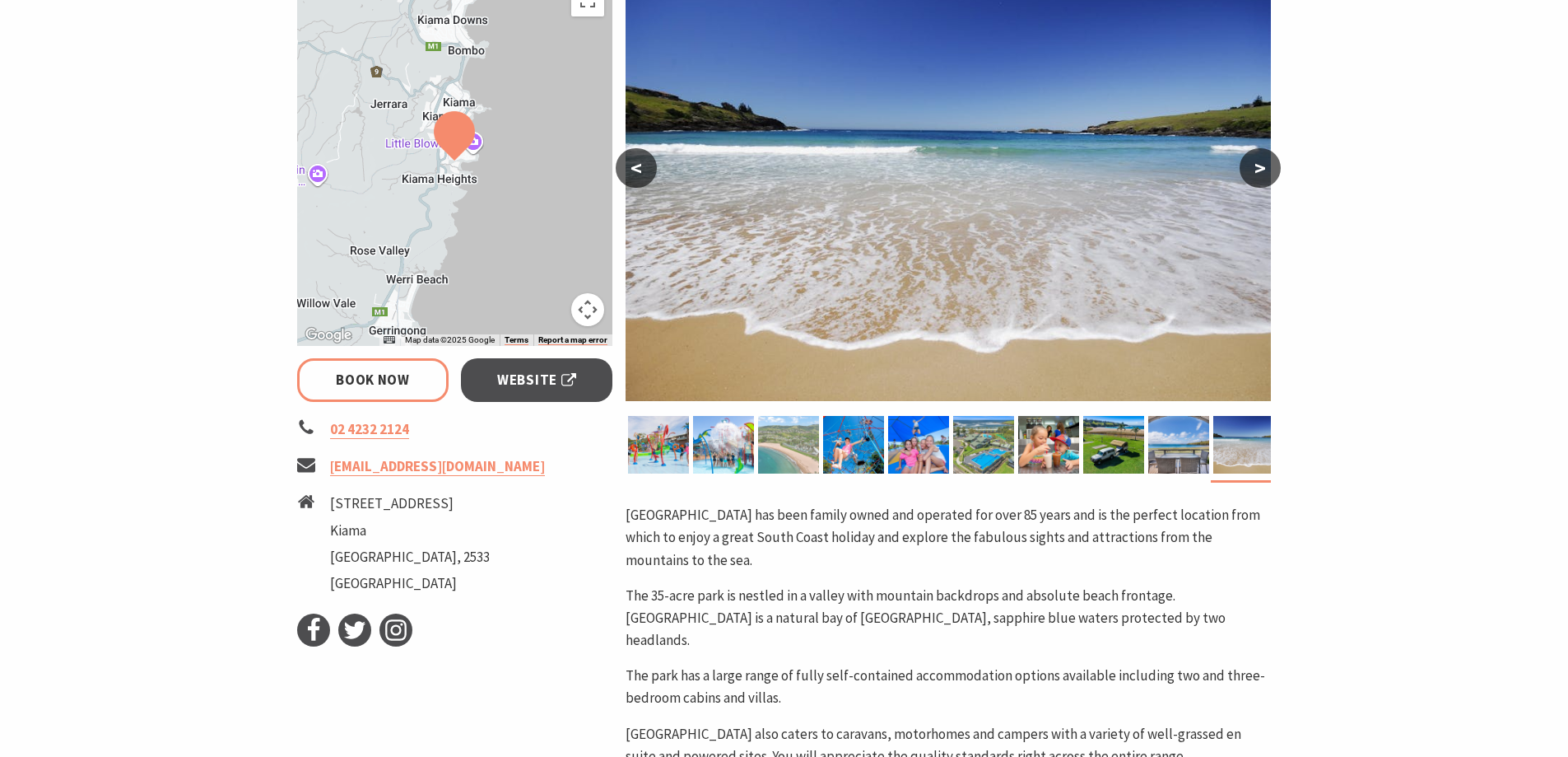
click at [765, 451] on img at bounding box center [788, 445] width 61 height 58
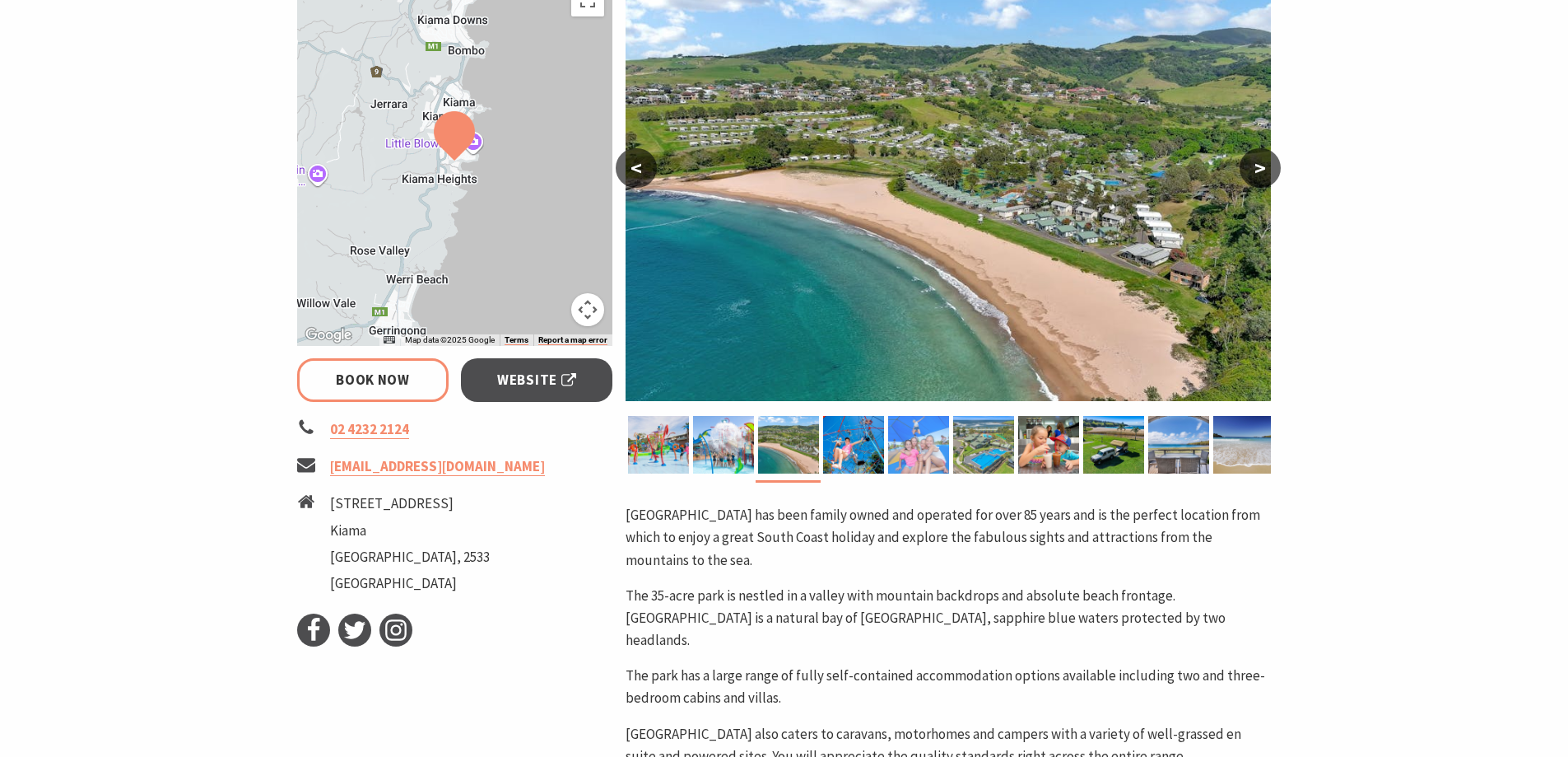
click at [889, 448] on img at bounding box center [918, 445] width 61 height 58
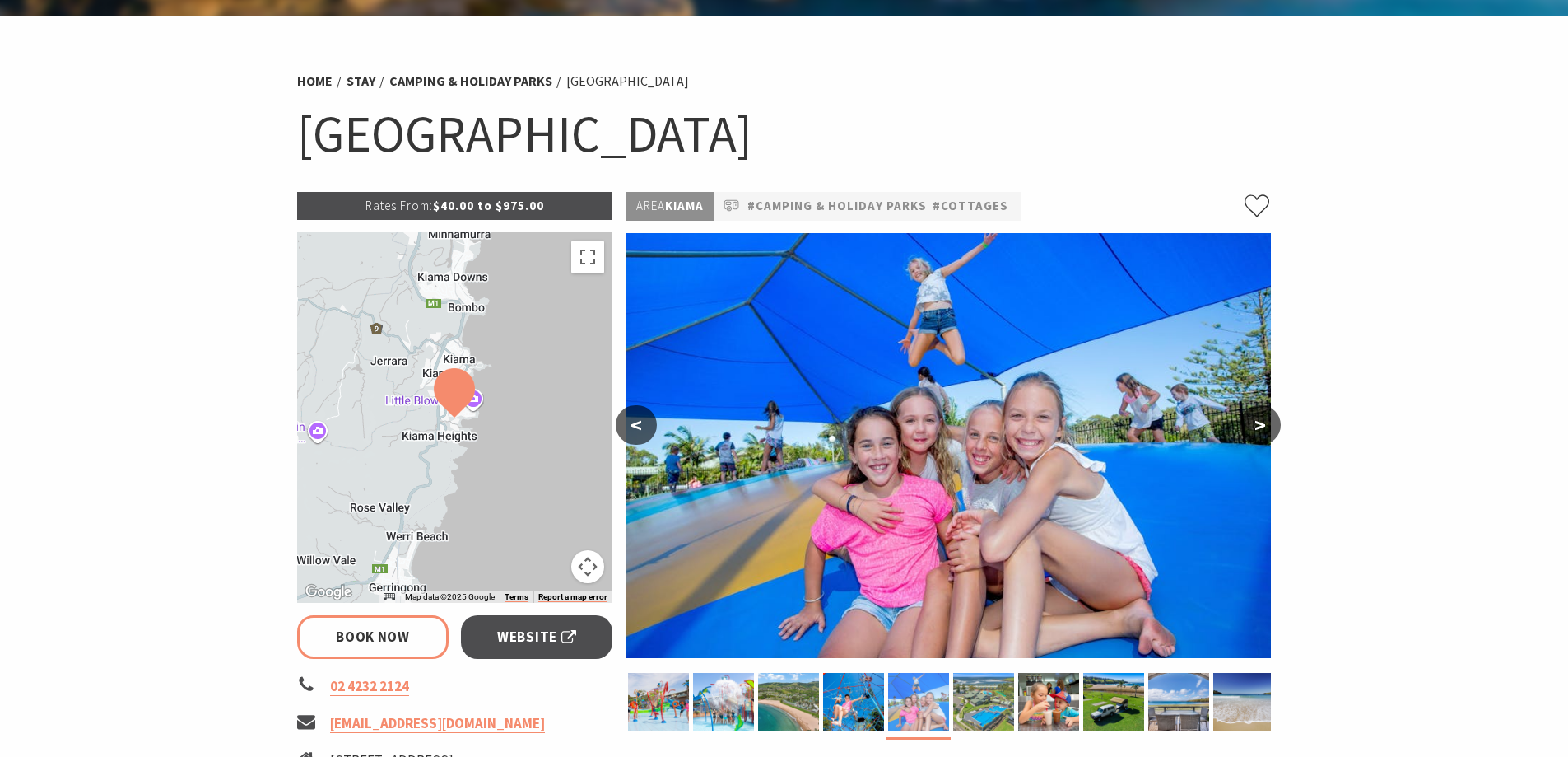
scroll to position [0, 0]
